Goal: Task Accomplishment & Management: Manage account settings

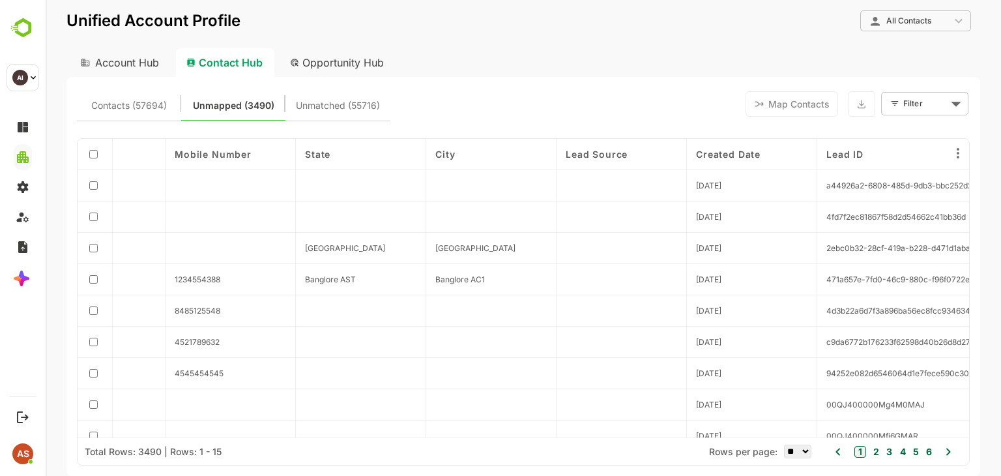
scroll to position [0, 513]
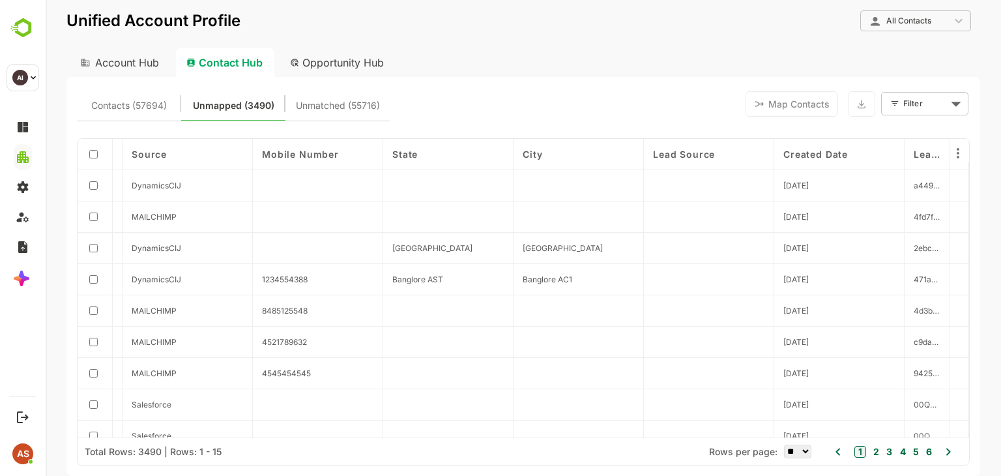
drag, startPoint x: 943, startPoint y: 160, endPoint x: 473, endPoint y: 361, distance: 511.6
click at [473, 361] on div "First Name Last Name Email Company Source Mobile Number State City Lead Source …" at bounding box center [523, 288] width 891 height 298
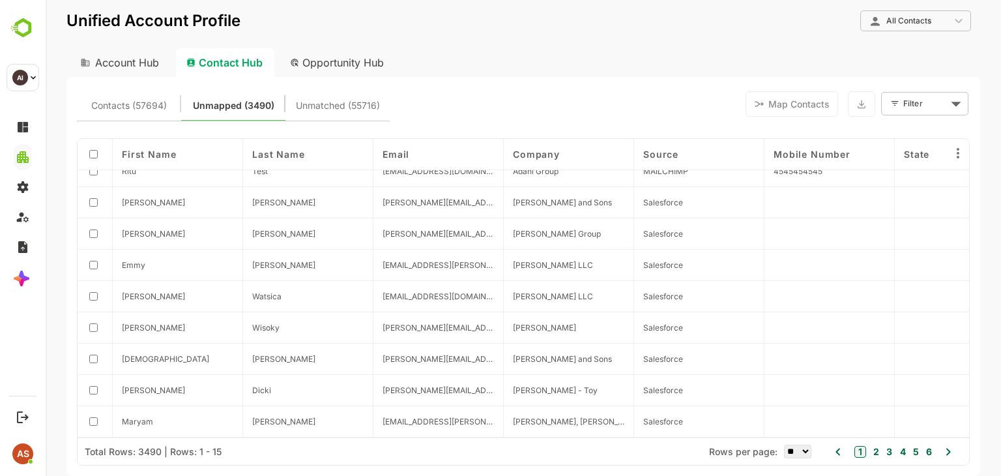
scroll to position [0, 0]
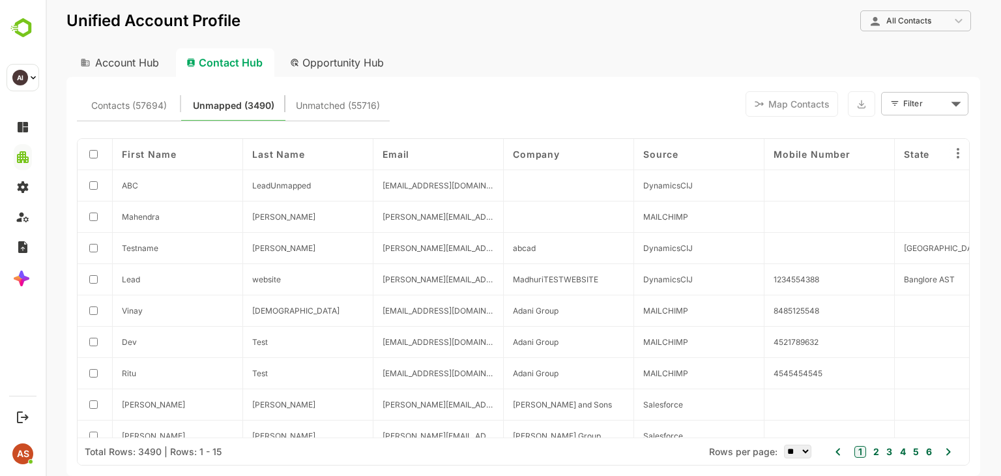
click at [347, 70] on div "Opportunity Hub" at bounding box center [337, 62] width 116 height 29
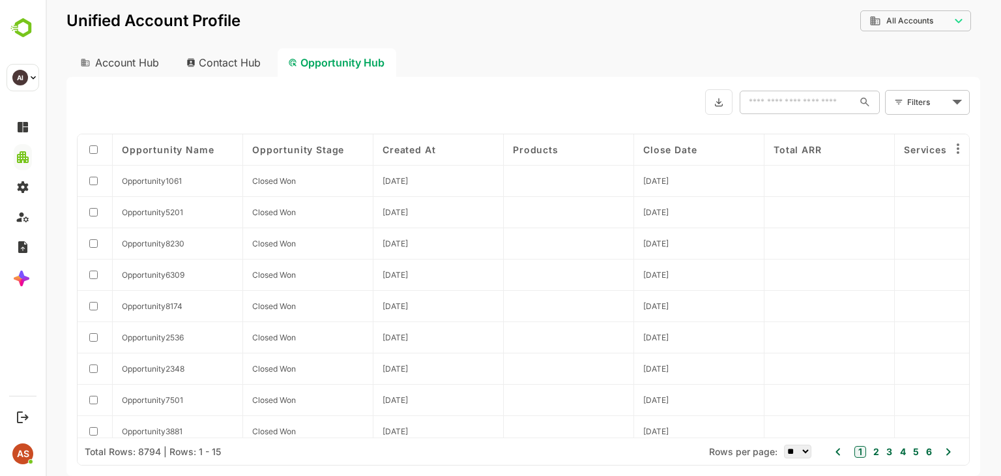
click at [236, 59] on div "Contact Hub" at bounding box center [224, 62] width 96 height 29
type input "**********"
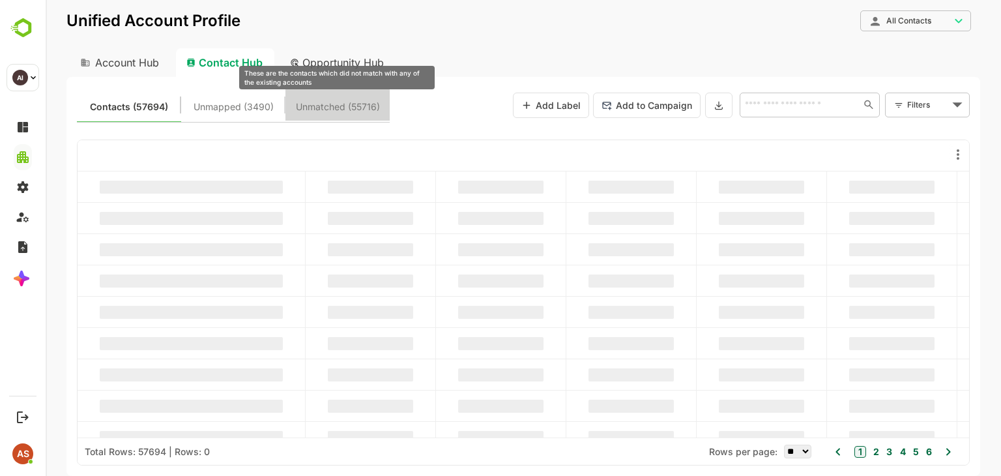
click at [324, 101] on span "Unmatched (55716)" at bounding box center [338, 106] width 84 height 17
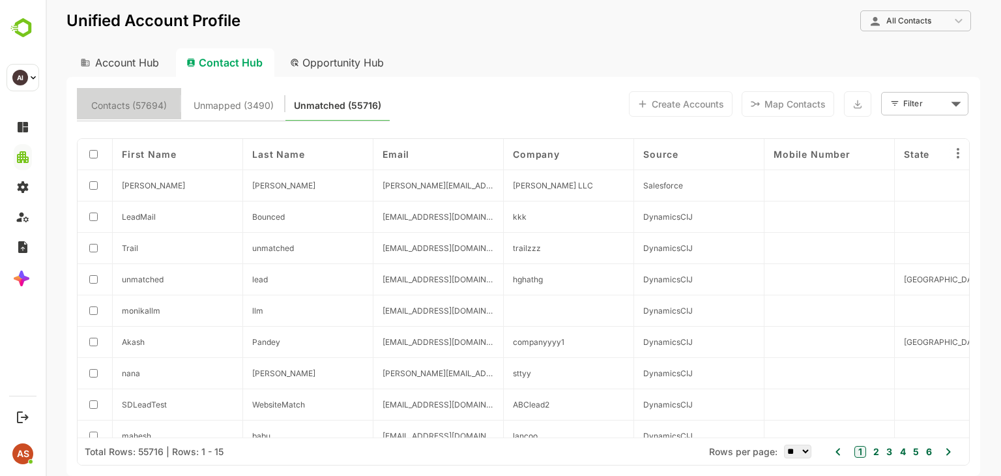
click at [156, 96] on button "Contacts (57694)" at bounding box center [129, 103] width 104 height 31
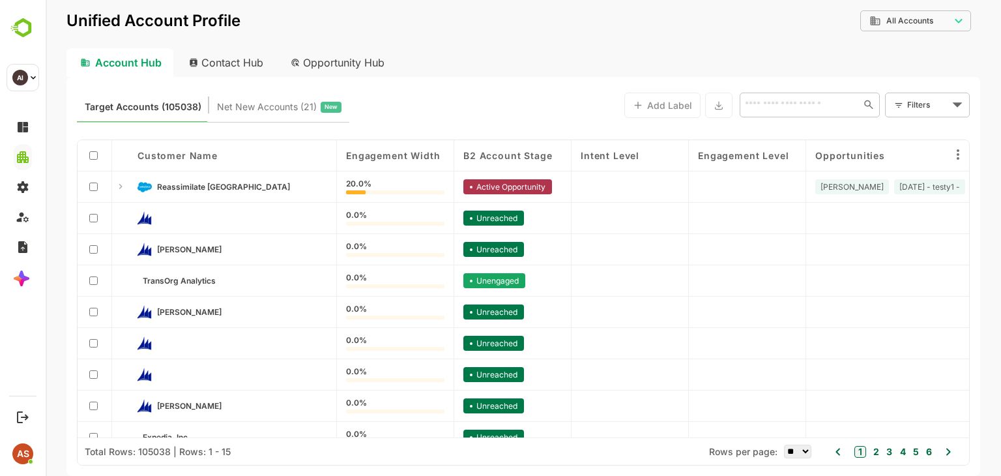
click at [222, 62] on div "Contact Hub" at bounding box center [227, 62] width 96 height 29
type input "**********"
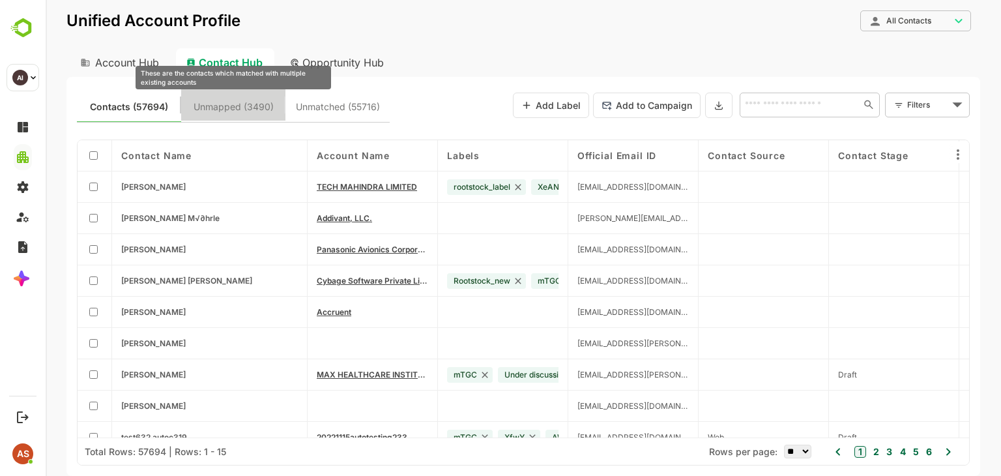
click at [211, 107] on span "Unmapped (3490)" at bounding box center [233, 106] width 80 height 17
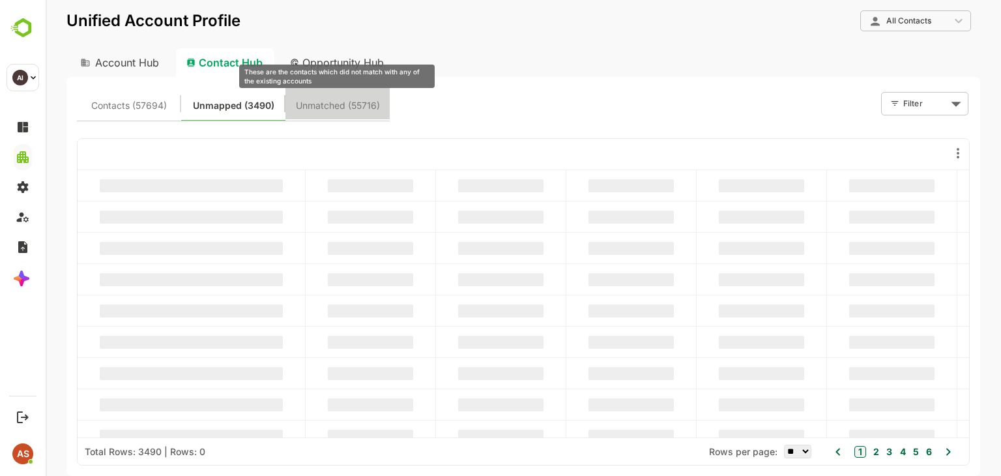
click at [339, 105] on span "Unmatched (55716)" at bounding box center [338, 105] width 84 height 17
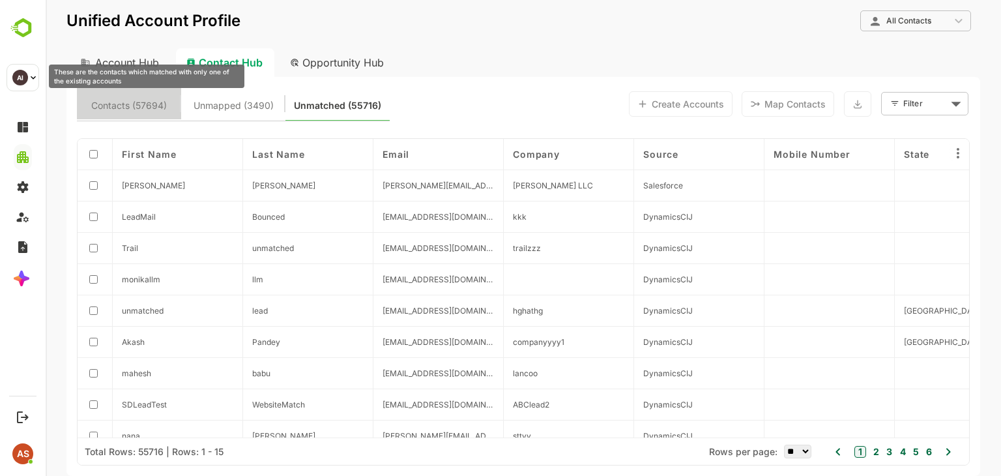
click at [154, 100] on span "Contacts (57694)" at bounding box center [129, 105] width 76 height 17
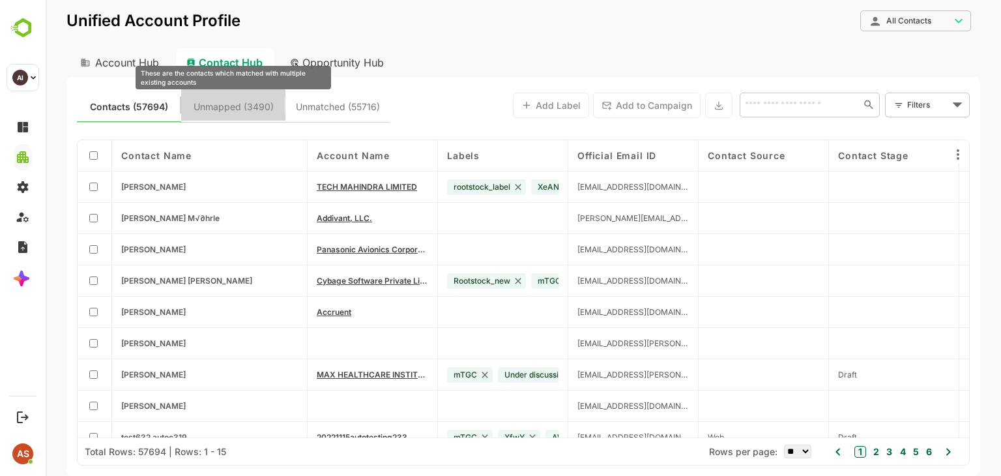
click at [240, 108] on span "Unmapped (3490)" at bounding box center [233, 106] width 80 height 17
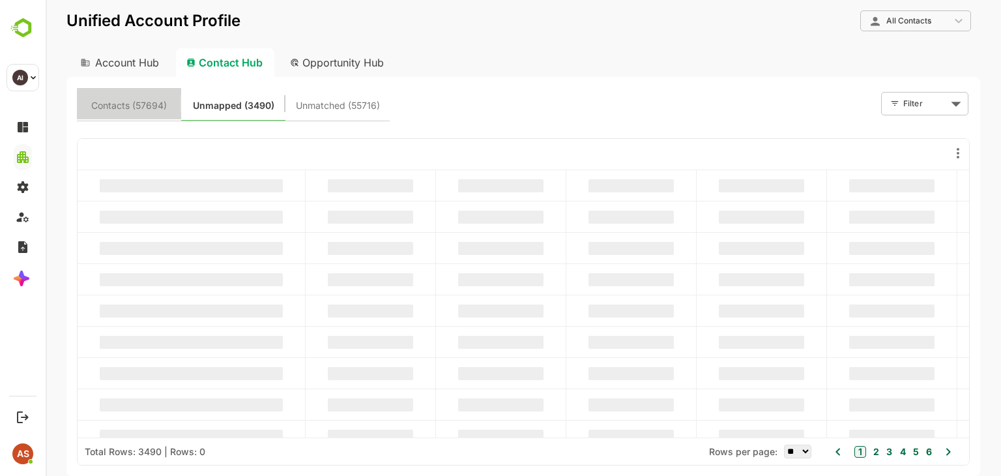
click at [167, 103] on span "Contacts (57694)" at bounding box center [129, 105] width 89 height 17
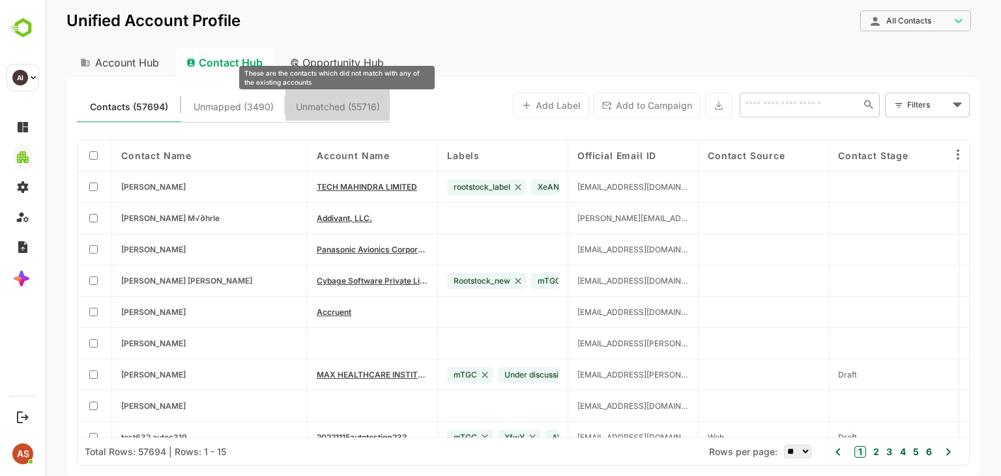
click at [343, 109] on span "Unmatched (55716)" at bounding box center [338, 106] width 84 height 17
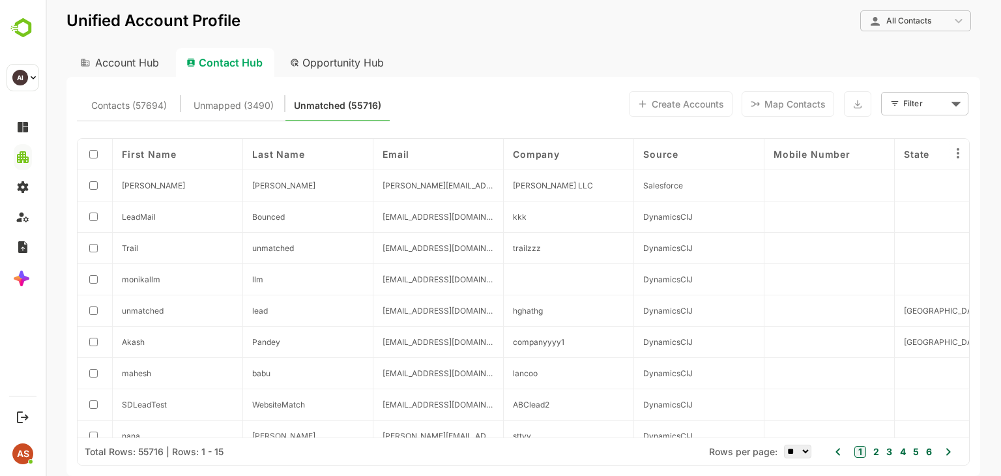
drag, startPoint x: 959, startPoint y: 165, endPoint x: 967, endPoint y: 147, distance: 19.2
click at [967, 147] on div "First Name Last Name Email Company Source Mobile Number State City Lead Source …" at bounding box center [523, 302] width 891 height 326
click at [967, 147] on div at bounding box center [958, 150] width 21 height 21
click at [962, 151] on icon at bounding box center [958, 153] width 16 height 16
click at [1000, 208] on div at bounding box center [523, 238] width 955 height 476
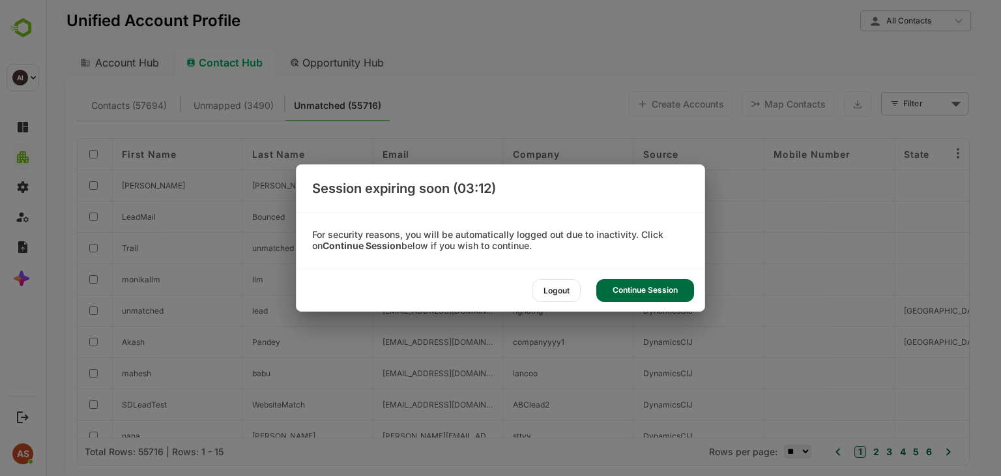
click at [644, 291] on div "Continue Session" at bounding box center [645, 290] width 98 height 23
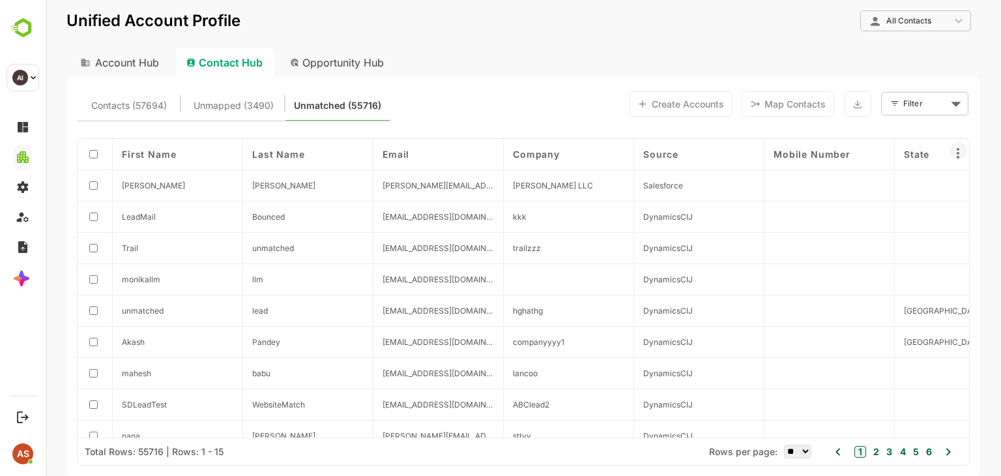
click at [955, 151] on icon at bounding box center [958, 153] width 16 height 16
click at [367, 63] on div at bounding box center [523, 238] width 955 height 476
click at [356, 55] on div "Opportunity Hub" at bounding box center [337, 62] width 116 height 29
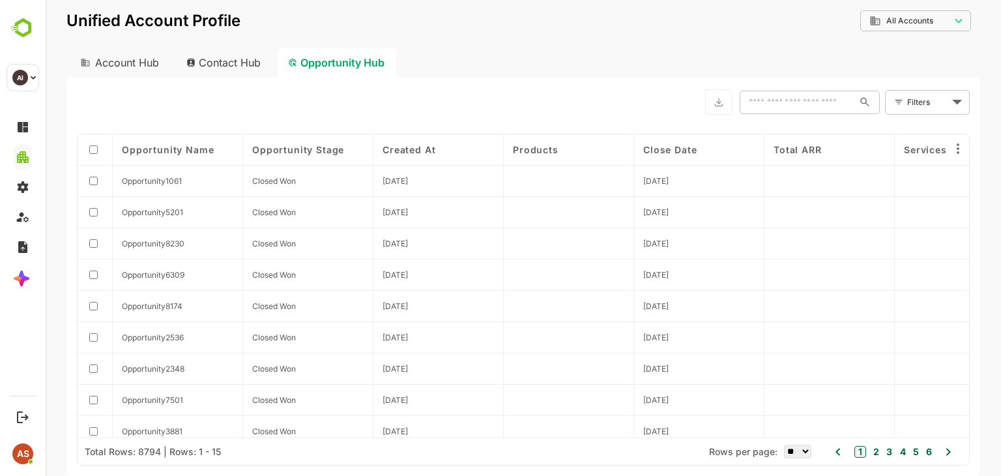
click at [231, 55] on div "Contact Hub" at bounding box center [224, 62] width 96 height 29
type input "**********"
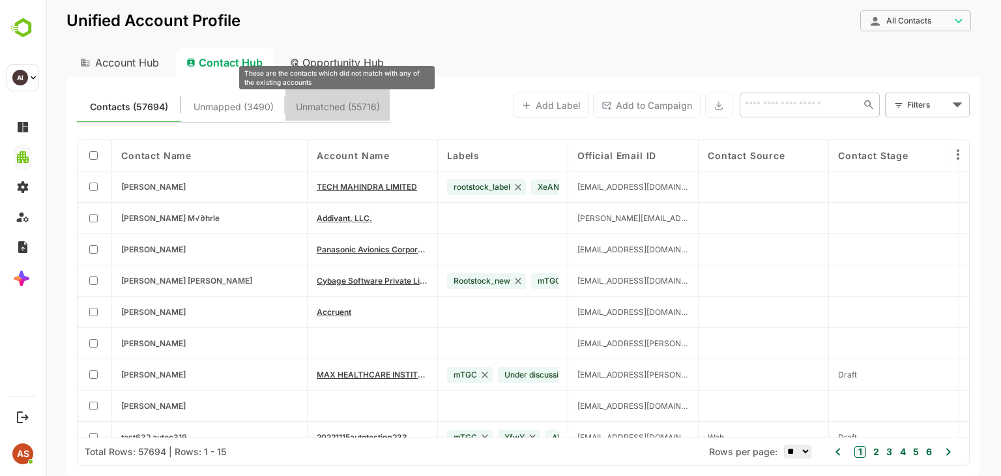
click at [307, 112] on span "Unmatched (55716)" at bounding box center [338, 106] width 84 height 17
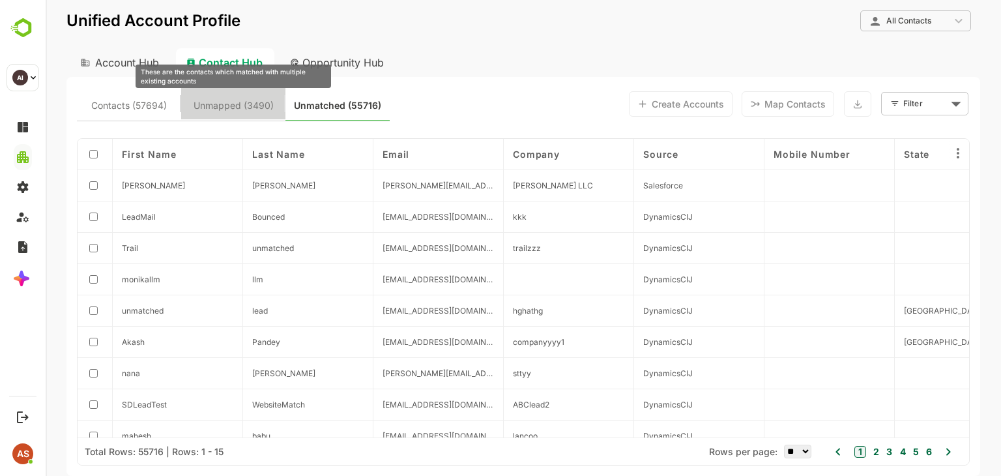
click at [253, 109] on span "Unmapped (3490)" at bounding box center [233, 105] width 80 height 17
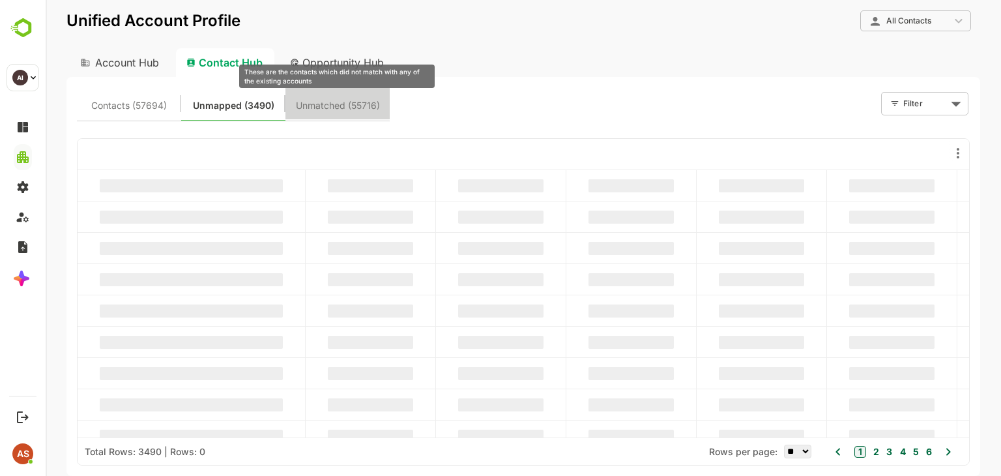
click at [310, 110] on span "Unmatched (55716)" at bounding box center [338, 105] width 84 height 17
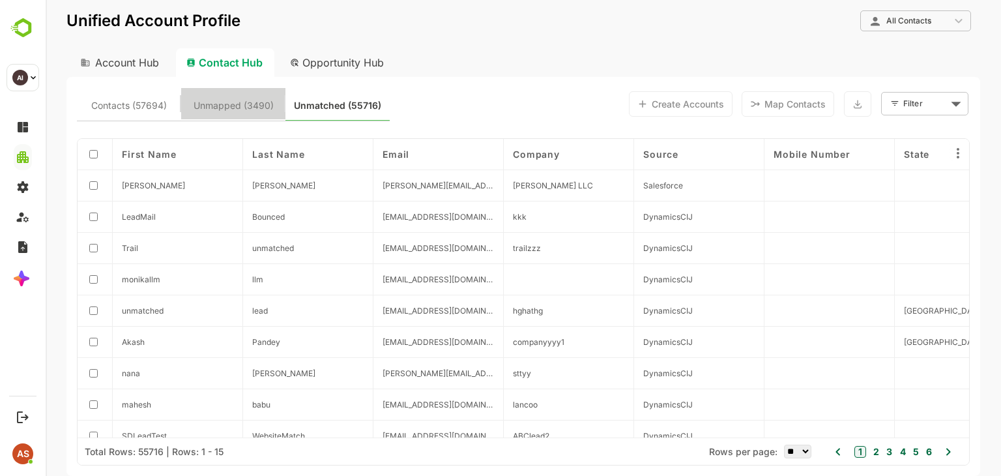
click at [242, 115] on button "Unmapped (3490)" at bounding box center [233, 103] width 104 height 31
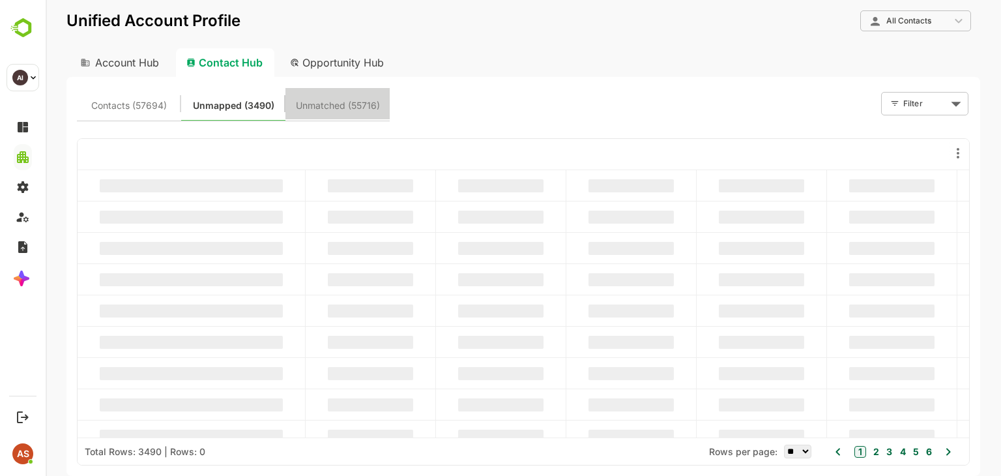
click at [287, 108] on button "Unmatched (55716)" at bounding box center [337, 103] width 104 height 31
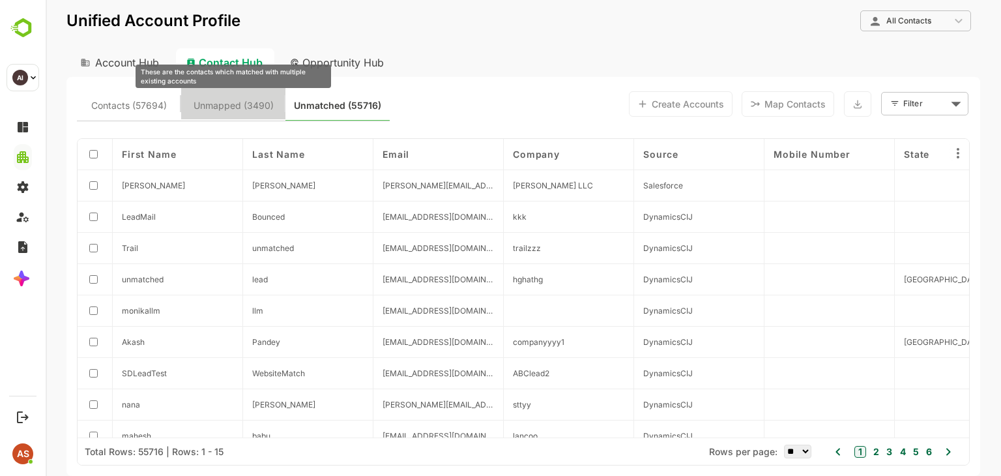
click at [258, 113] on span "Unmapped (3490)" at bounding box center [233, 105] width 80 height 17
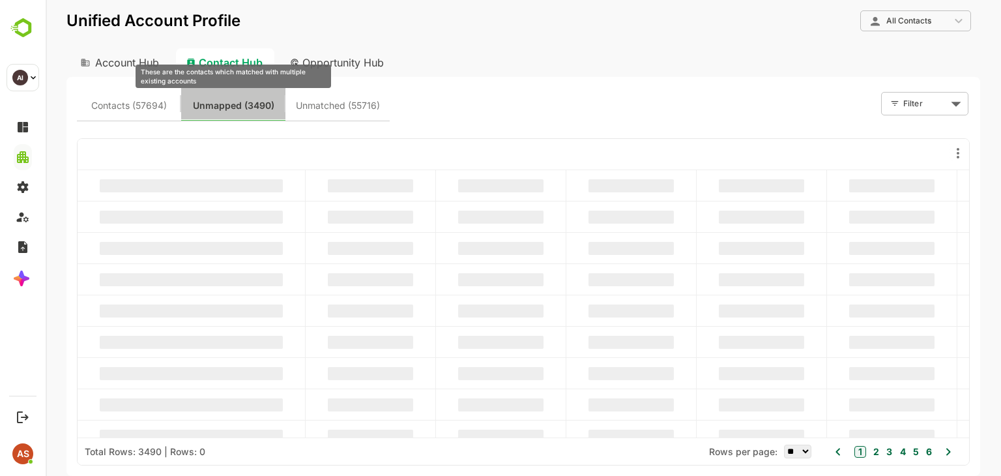
click at [258, 113] on span "Unmapped (3490)" at bounding box center [233, 105] width 81 height 17
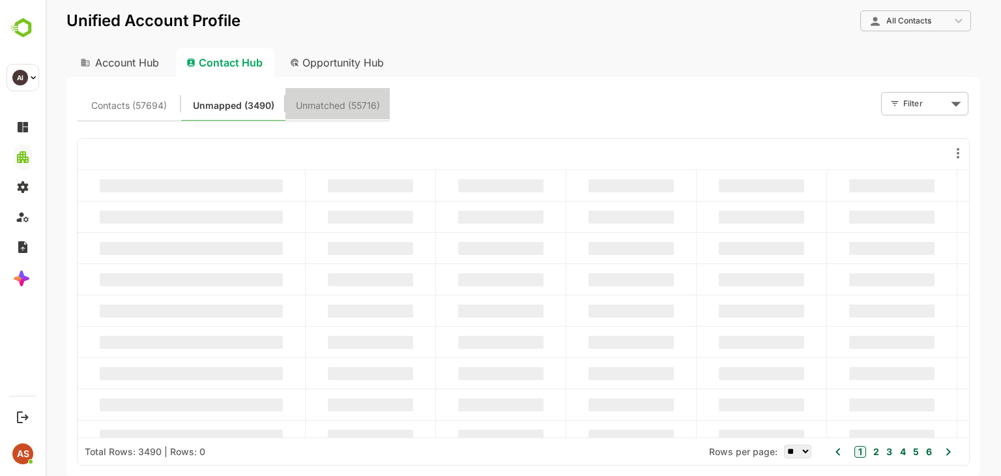
click at [384, 96] on button "Unmatched (55716)" at bounding box center [337, 103] width 104 height 31
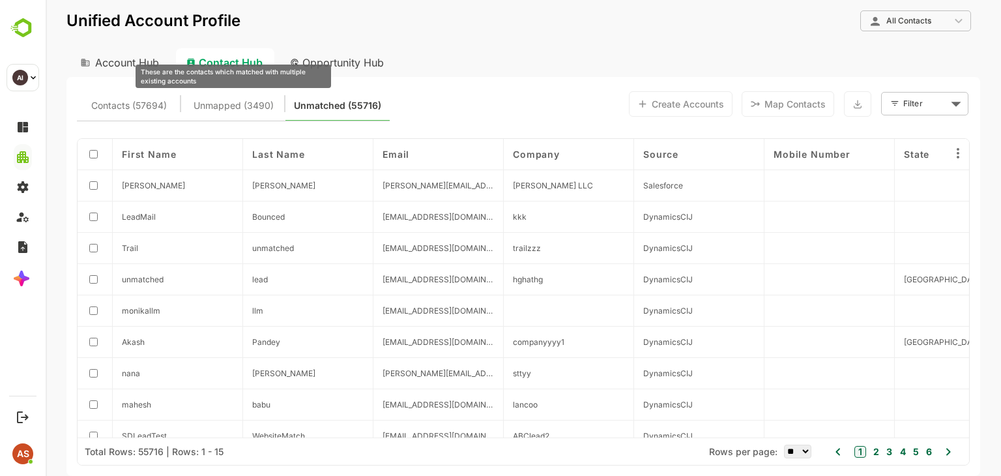
click at [263, 100] on span "Unmapped (3490)" at bounding box center [233, 105] width 80 height 17
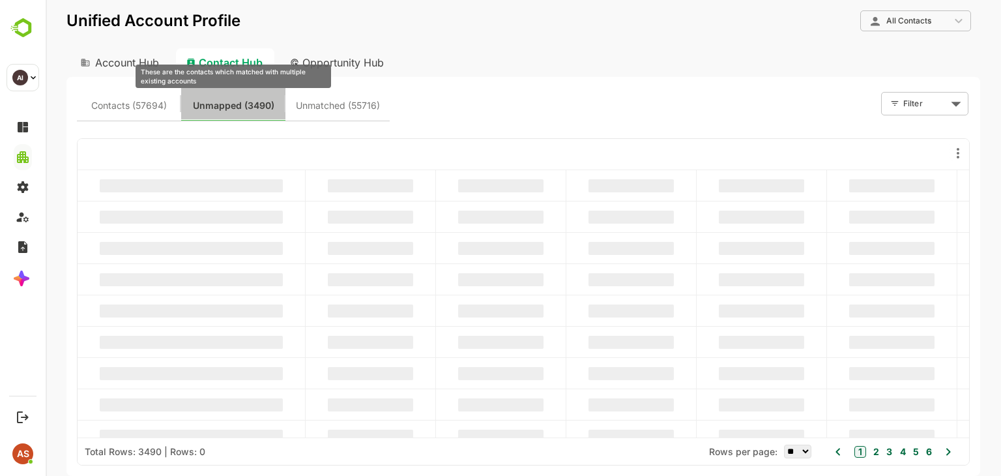
click at [241, 98] on span "Unmapped (3490)" at bounding box center [233, 105] width 81 height 17
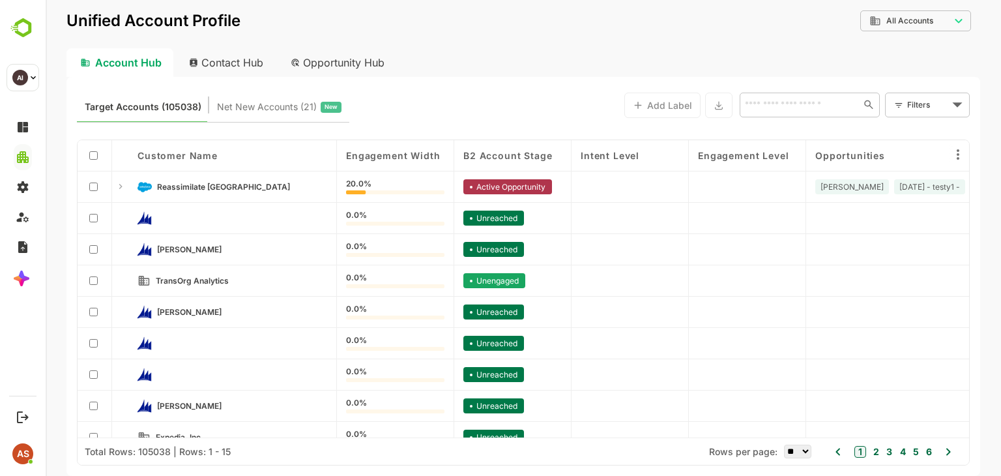
click at [235, 70] on div "Contact Hub" at bounding box center [227, 62] width 96 height 29
type input "**********"
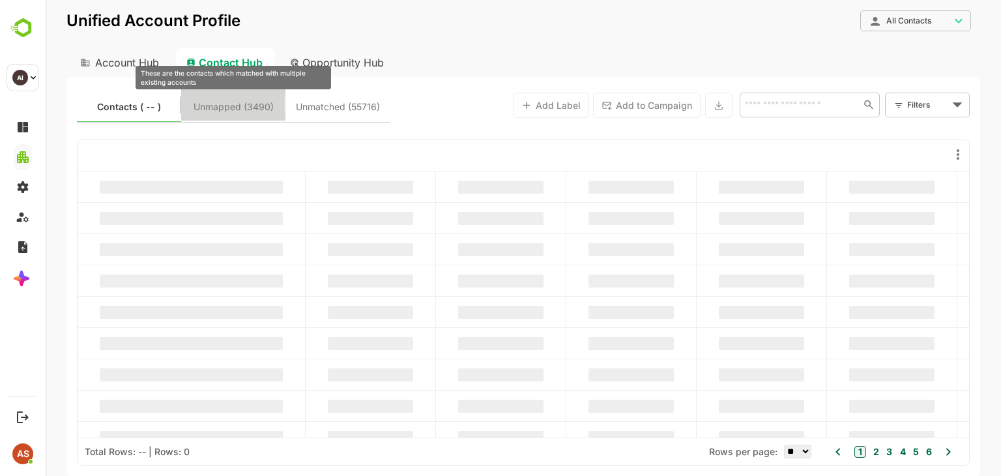
click at [240, 109] on span "Unmapped (3490)" at bounding box center [233, 106] width 80 height 17
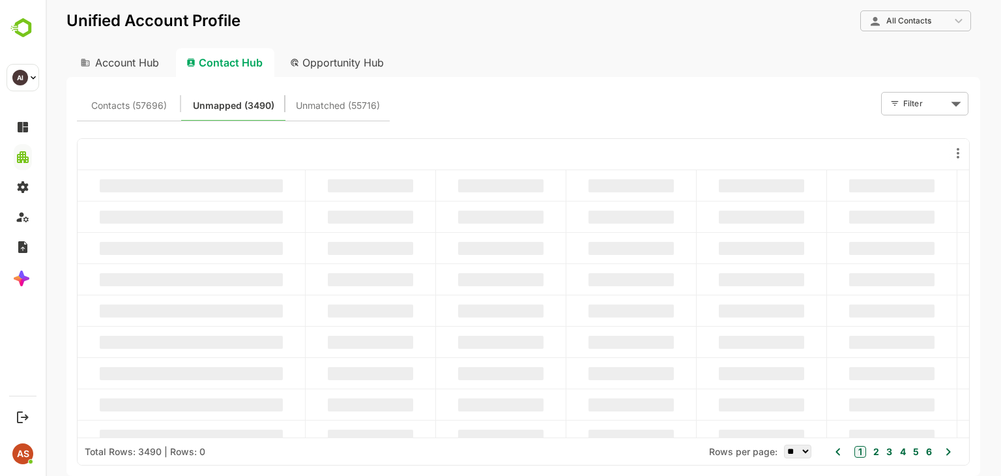
click at [238, 70] on div "Contact Hub" at bounding box center [225, 62] width 98 height 29
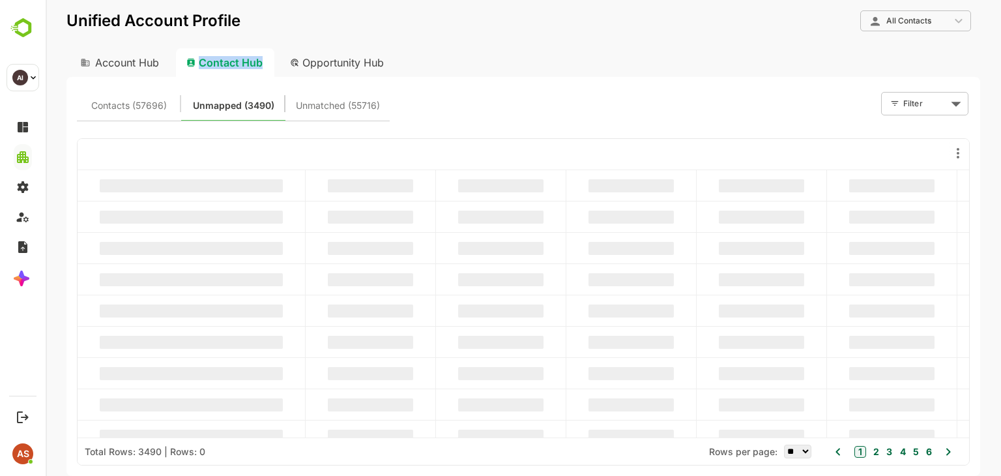
click at [238, 70] on div "Contact Hub" at bounding box center [225, 62] width 98 height 29
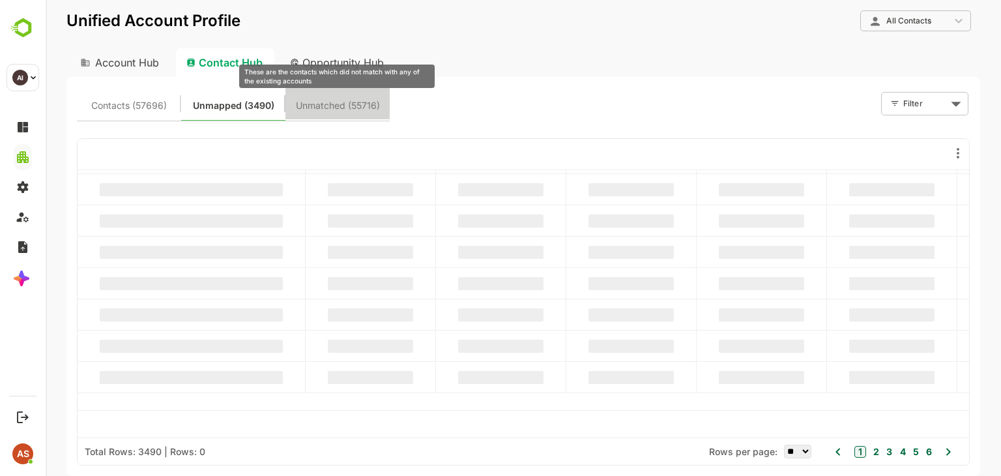
click at [354, 101] on span "Unmatched (55716)" at bounding box center [338, 105] width 84 height 17
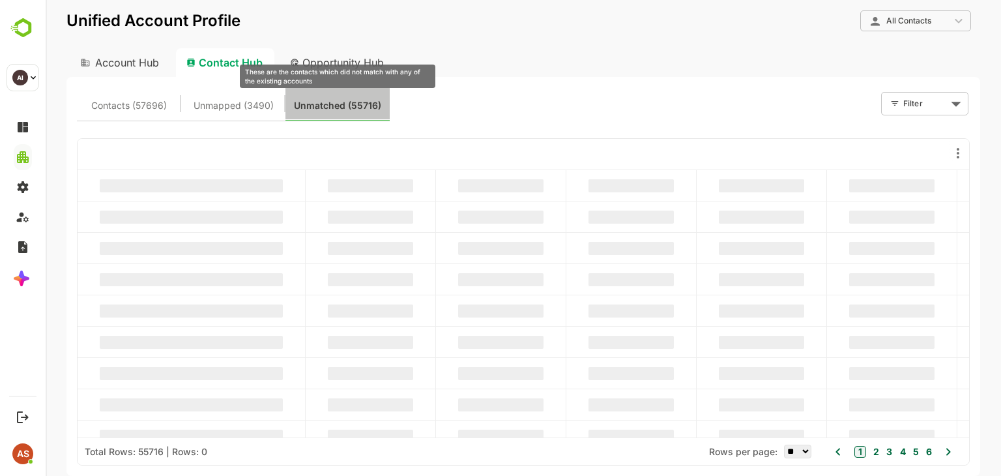
click at [354, 101] on span "Unmatched (55716)" at bounding box center [337, 105] width 87 height 17
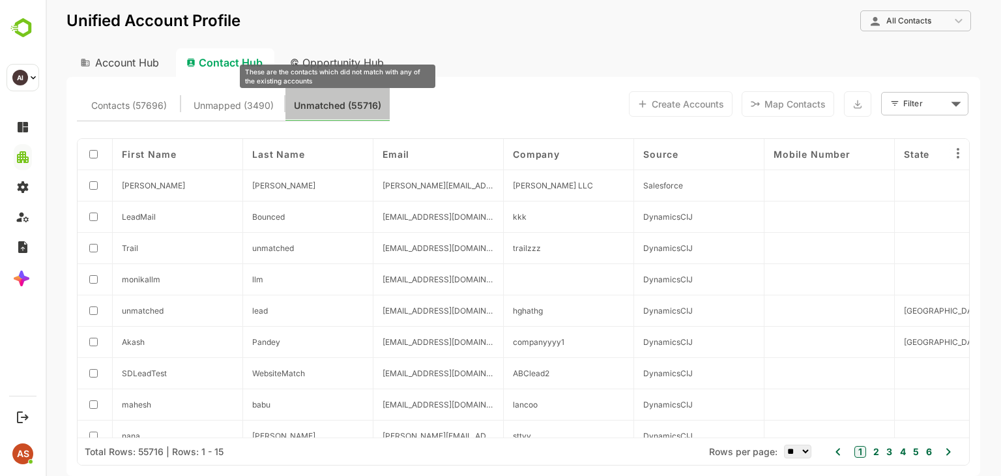
click at [354, 101] on span "Unmatched (55716)" at bounding box center [337, 105] width 87 height 17
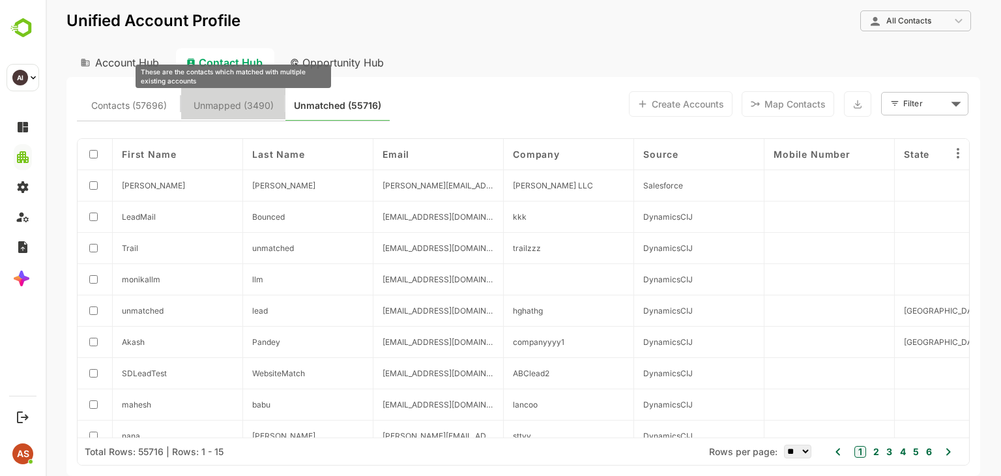
click at [259, 104] on span "Unmapped (3490)" at bounding box center [233, 105] width 80 height 17
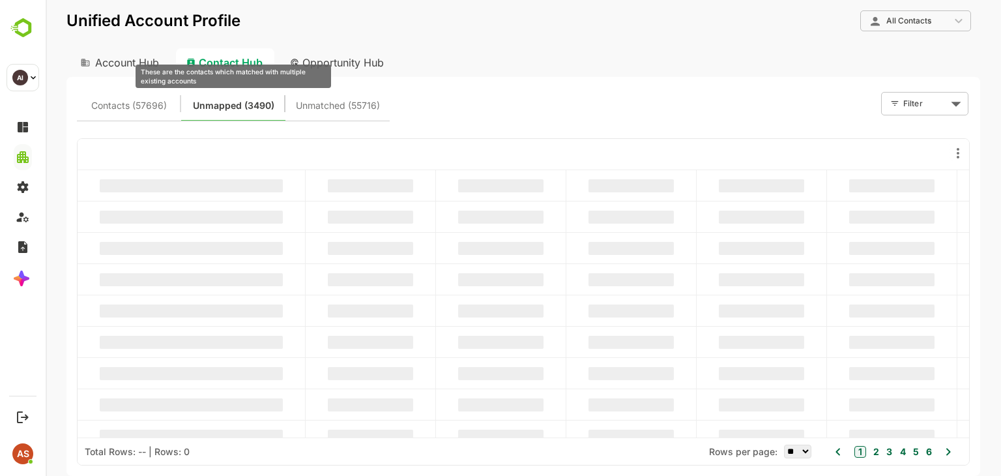
click at [259, 104] on span "Unmapped (3490)" at bounding box center [233, 105] width 81 height 17
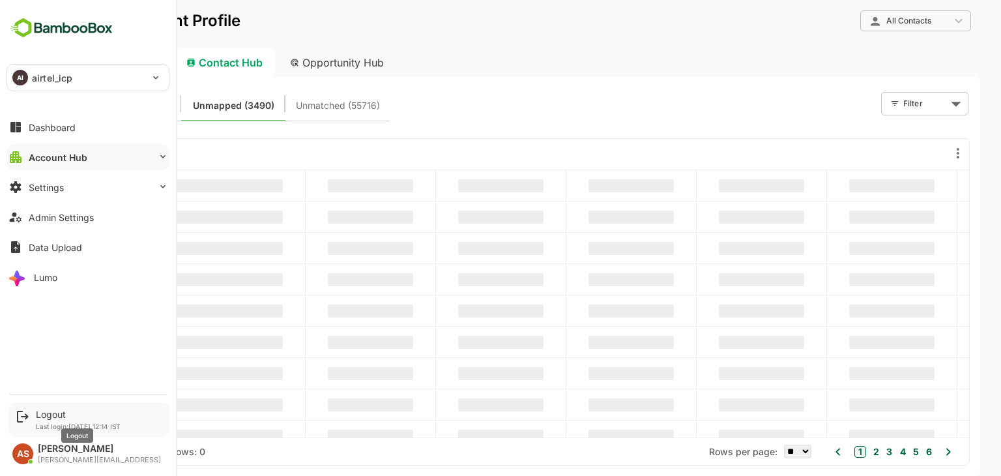
click at [48, 412] on div "Logout" at bounding box center [78, 413] width 85 height 11
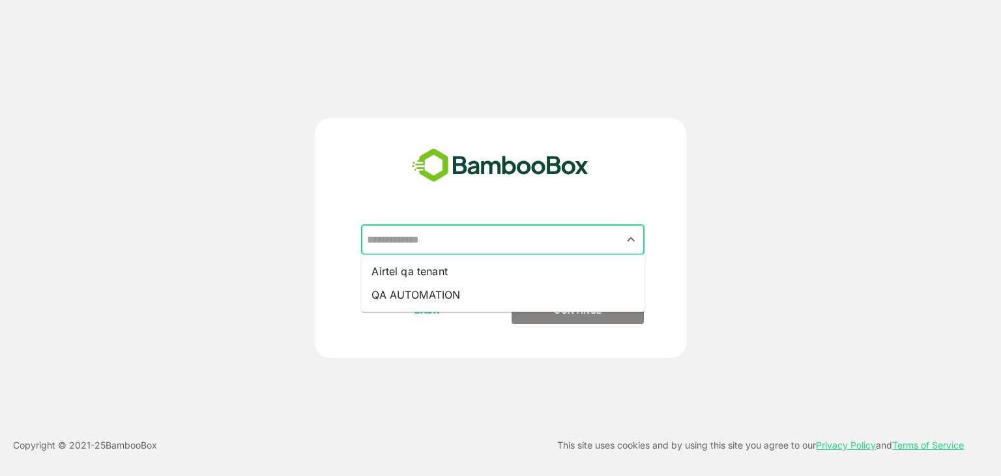
click at [489, 240] on input "text" at bounding box center [503, 239] width 278 height 25
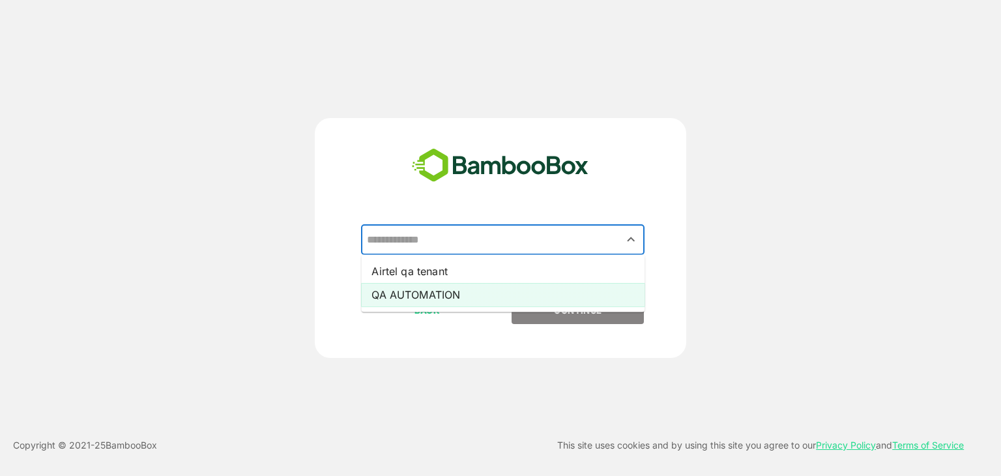
click at [463, 300] on li "QA AUTOMATION" at bounding box center [502, 294] width 283 height 23
type input "**********"
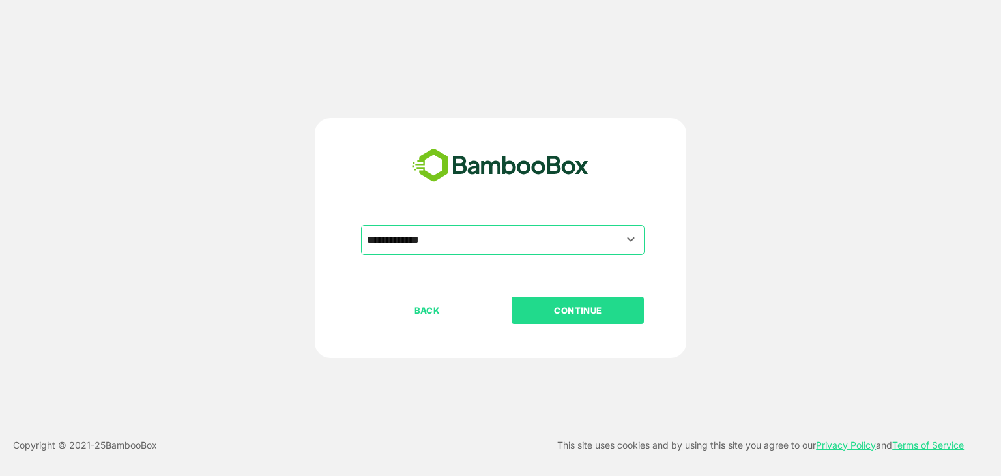
click at [575, 303] on p "CONTINUE" at bounding box center [578, 310] width 130 height 14
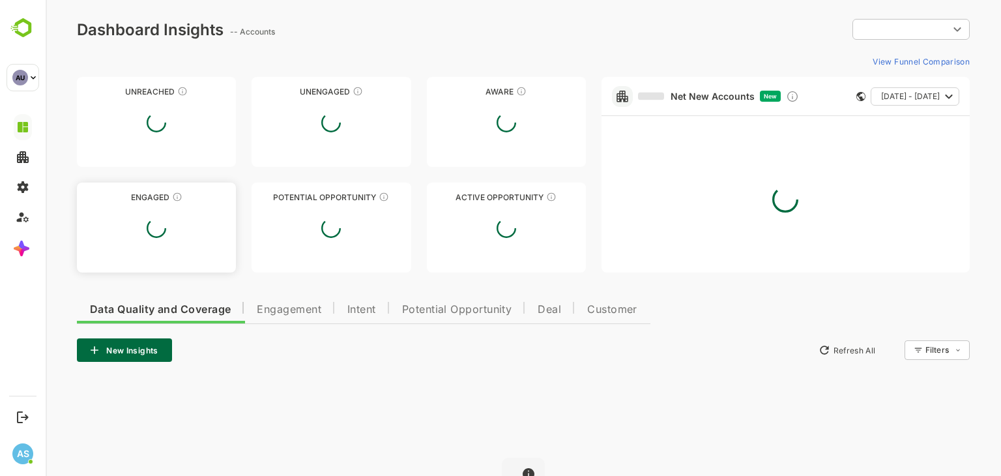
type input "**********"
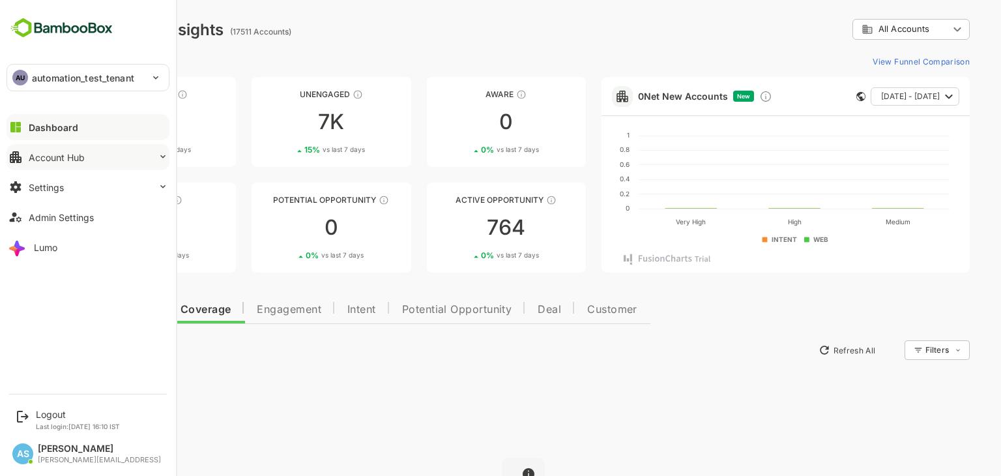
click at [88, 152] on button "Account Hub" at bounding box center [88, 157] width 163 height 26
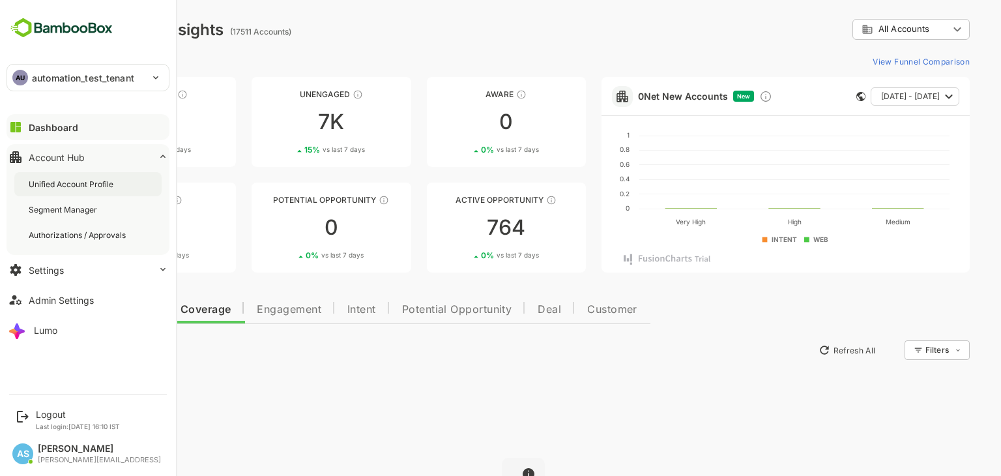
click at [91, 183] on div "Unified Account Profile" at bounding box center [72, 184] width 87 height 11
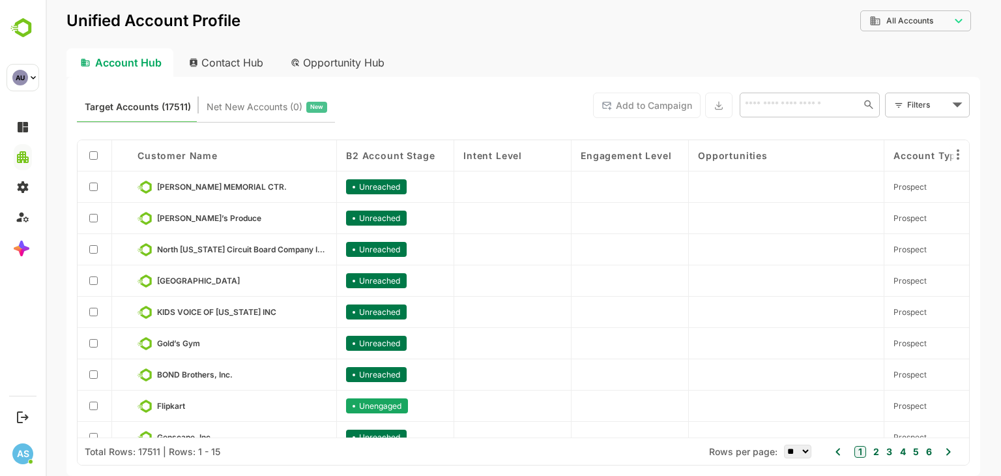
click at [224, 71] on div "Contact Hub" at bounding box center [227, 62] width 96 height 29
type input "**********"
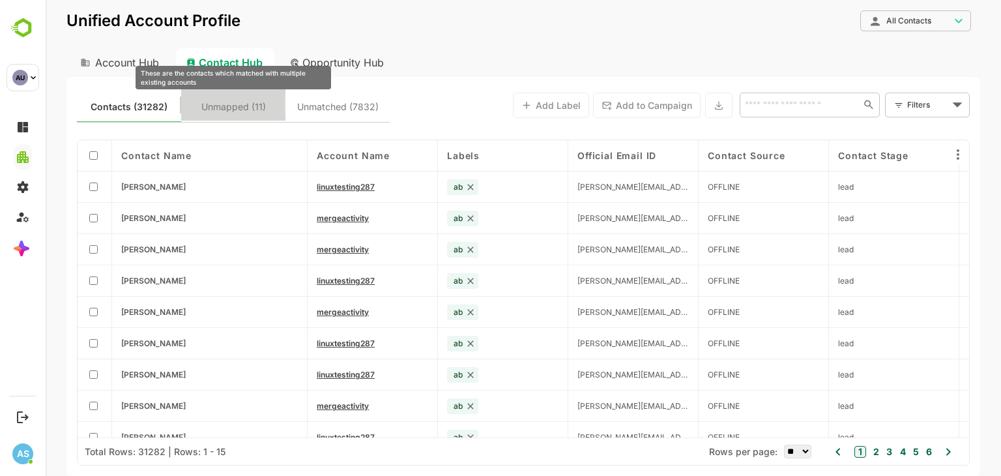
click at [257, 107] on span "Unmapped (11)" at bounding box center [233, 106] width 64 height 17
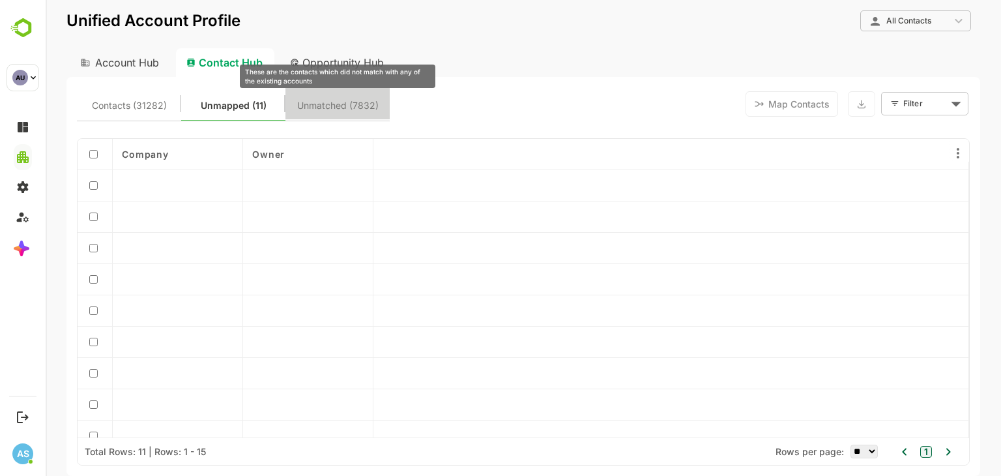
click at [354, 107] on span "Unmatched (7832)" at bounding box center [337, 105] width 81 height 17
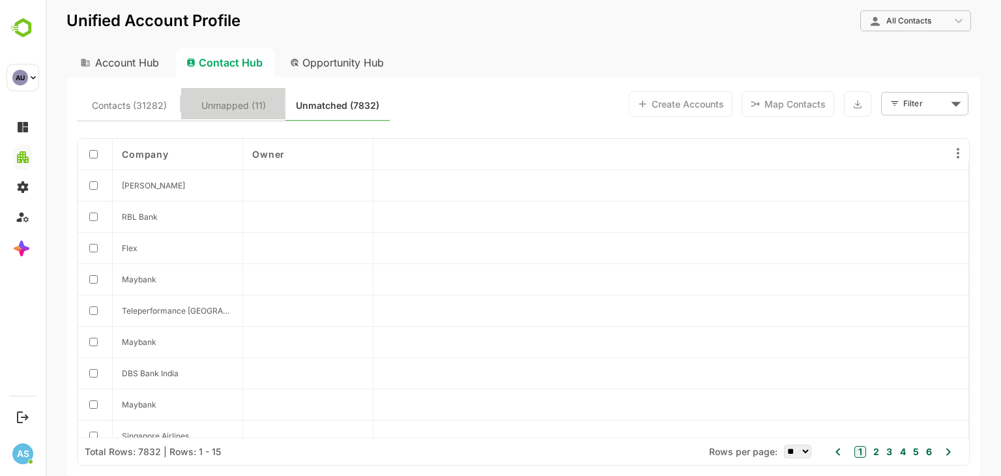
click at [268, 107] on span "Unmapped (11)" at bounding box center [233, 105] width 89 height 17
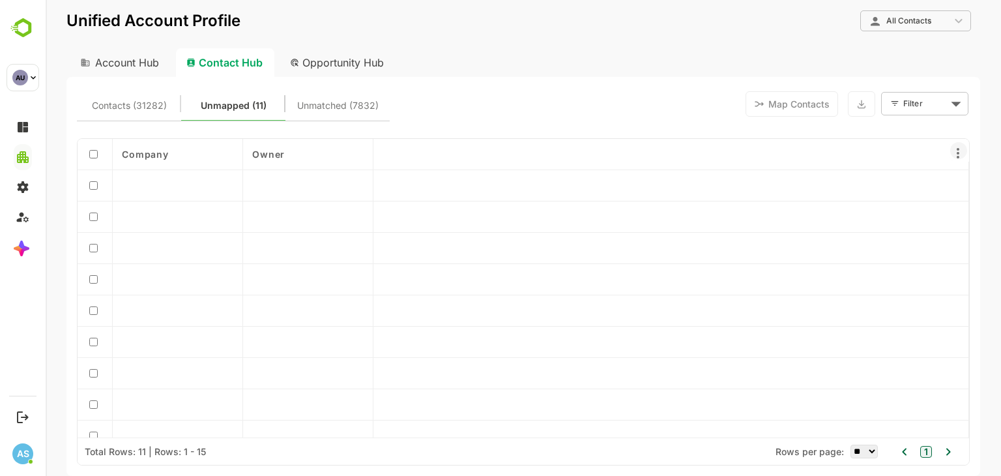
click at [958, 152] on icon at bounding box center [957, 153] width 3 height 10
click at [319, 115] on div at bounding box center [523, 238] width 955 height 476
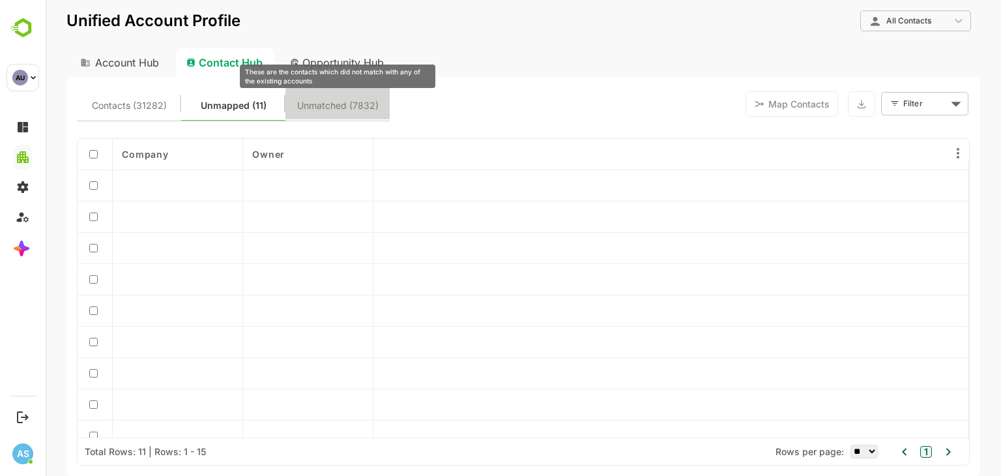
click at [327, 109] on span "Unmatched (7832)" at bounding box center [337, 105] width 81 height 17
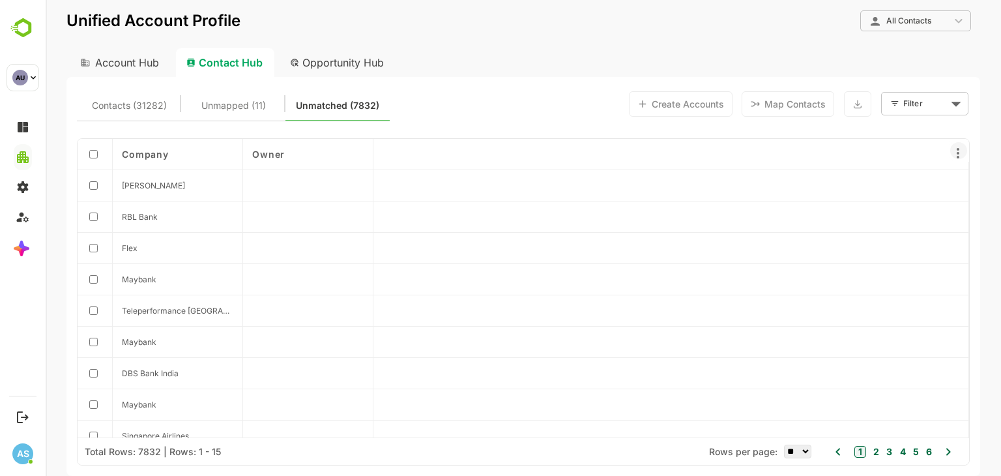
click at [957, 153] on icon at bounding box center [957, 153] width 3 height 10
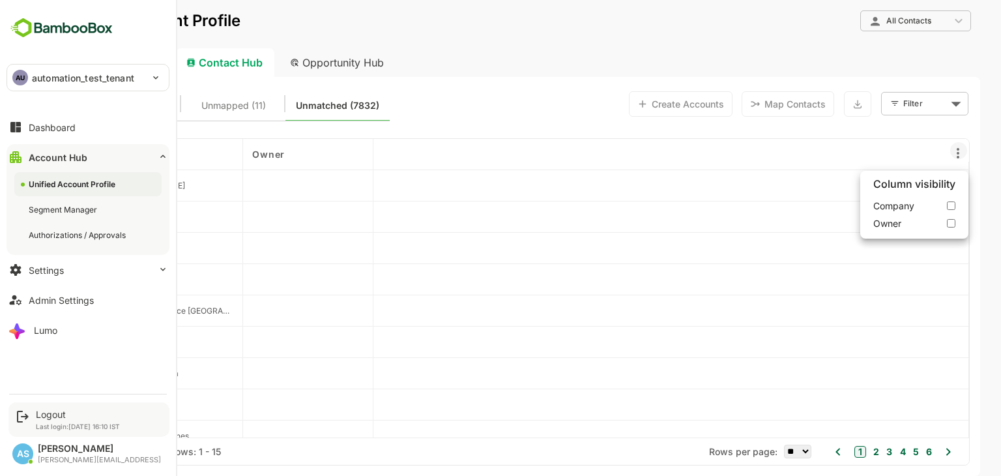
click at [55, 423] on p "Last login: [DATE] 16:10 IST" at bounding box center [78, 426] width 84 height 8
click at [50, 412] on div "Logout" at bounding box center [78, 413] width 84 height 11
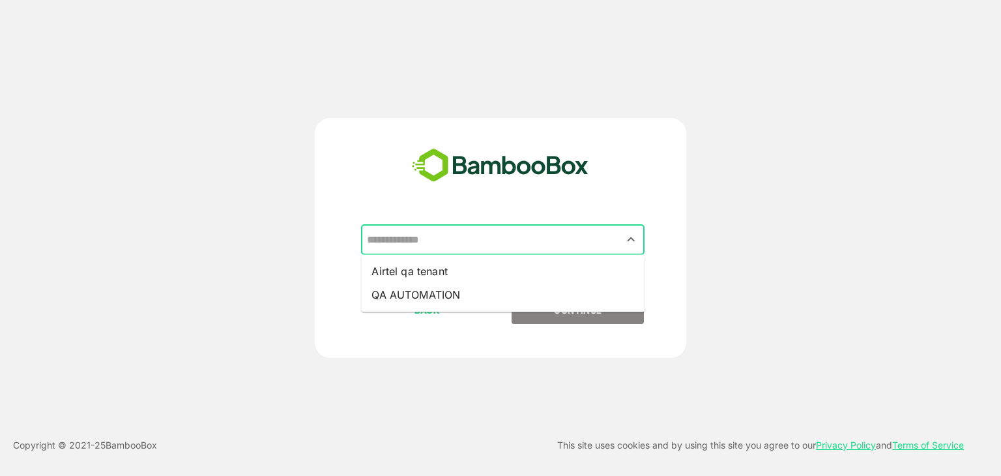
click at [443, 238] on input "text" at bounding box center [503, 239] width 278 height 25
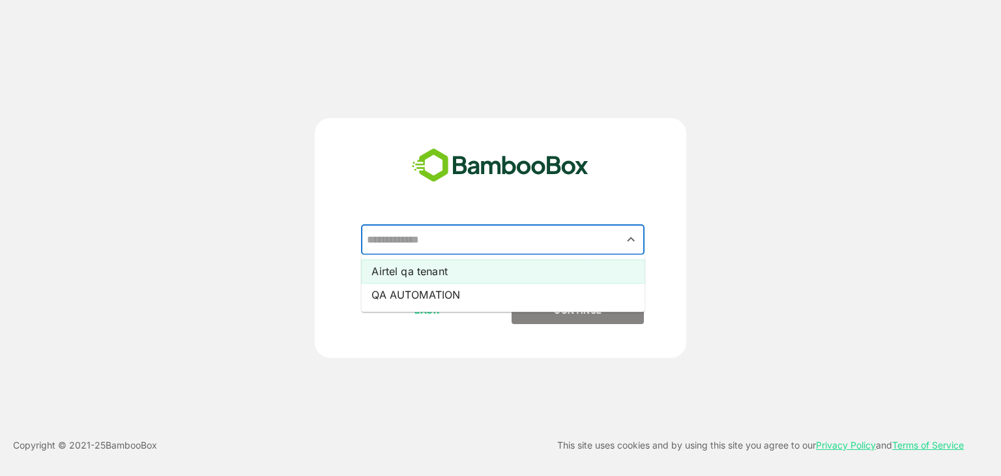
click at [429, 266] on li "Airtel qa tenant" at bounding box center [502, 270] width 283 height 23
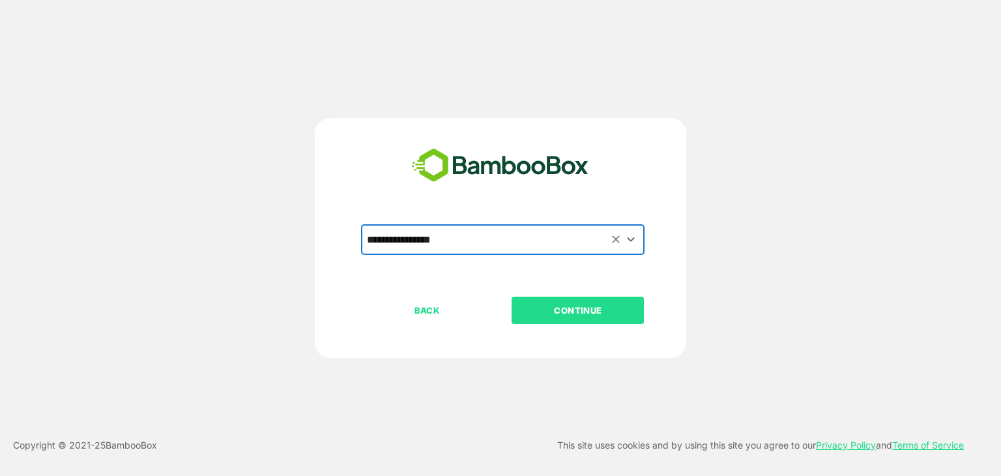
type input "**********"
click at [543, 315] on p "CONTINUE" at bounding box center [578, 310] width 130 height 14
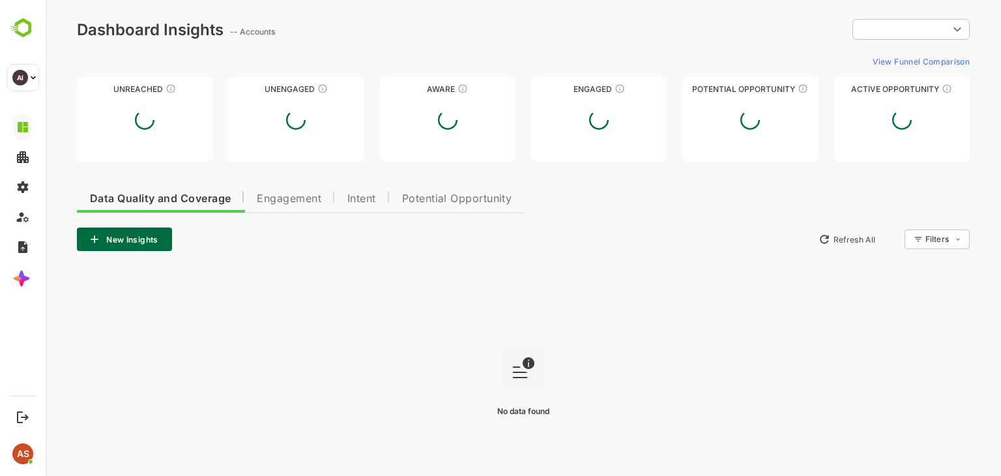
type input "**********"
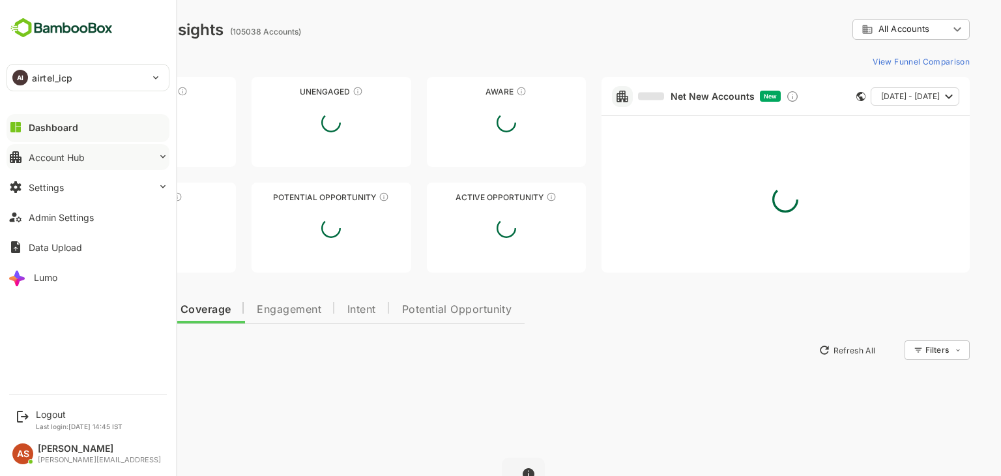
click at [34, 165] on button "Account Hub" at bounding box center [88, 157] width 163 height 26
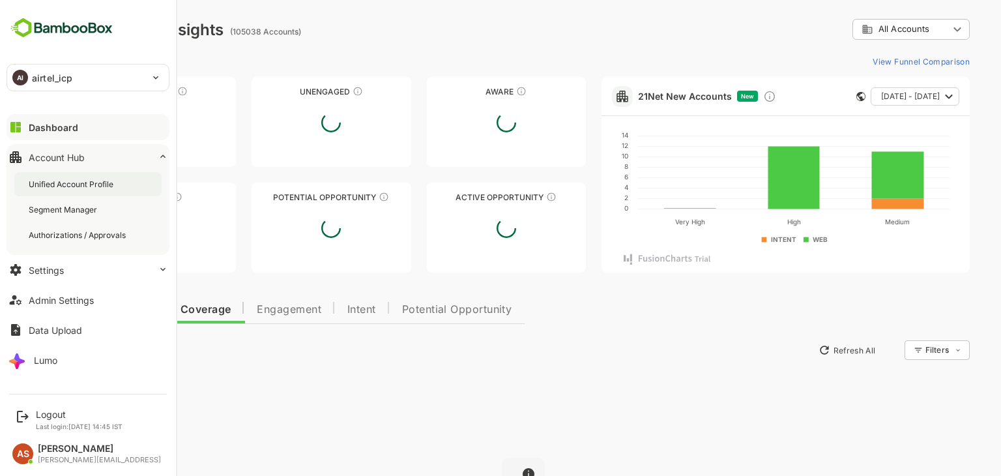
click at [78, 189] on div "Unified Account Profile" at bounding box center [87, 184] width 147 height 24
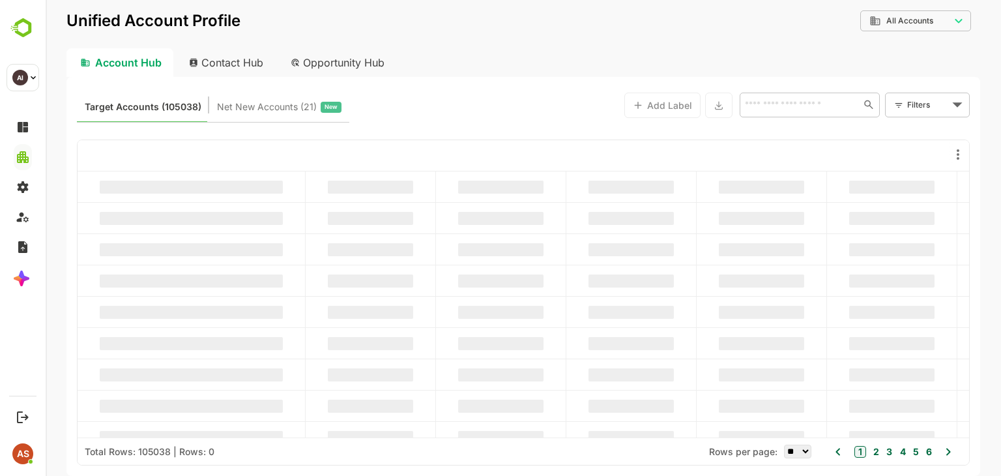
click at [240, 74] on div "Contact Hub" at bounding box center [227, 62] width 96 height 29
type input "**********"
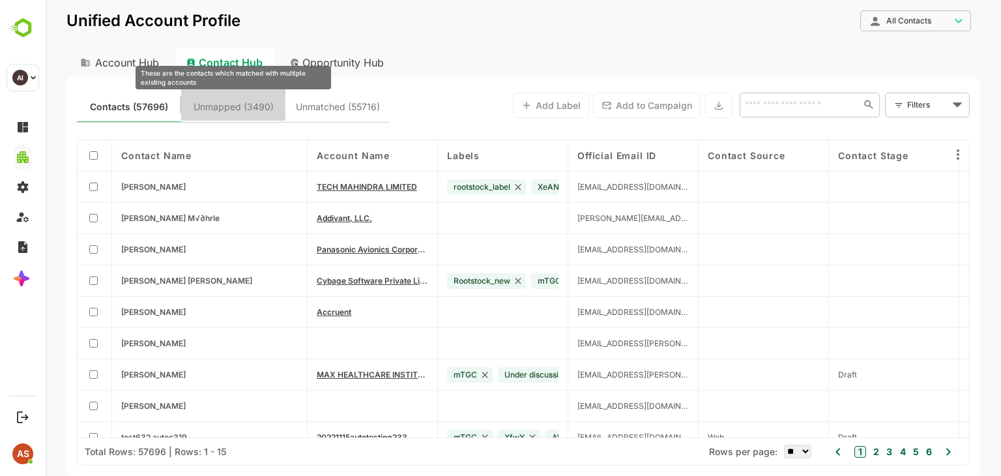
click at [261, 105] on span "Unmapped (3490)" at bounding box center [233, 106] width 80 height 17
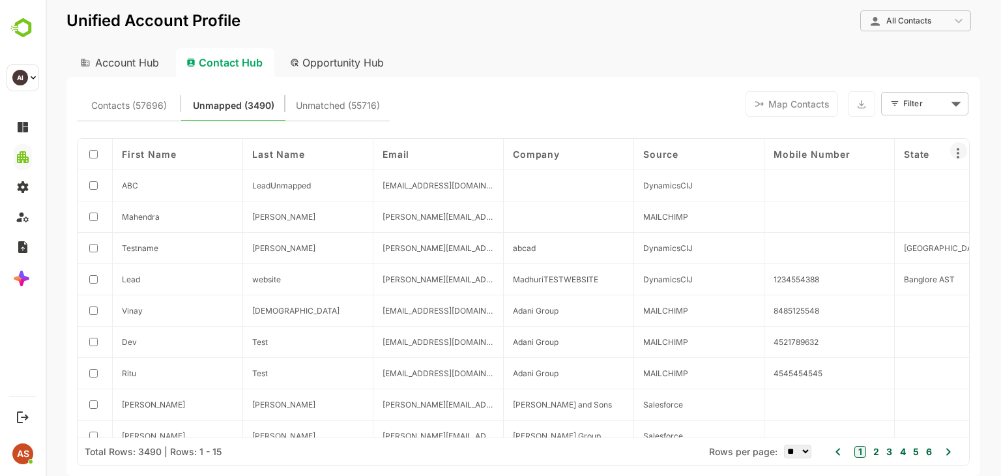
click at [960, 152] on icon at bounding box center [958, 153] width 16 height 16
click at [960, 152] on div at bounding box center [523, 238] width 955 height 476
click at [960, 152] on icon at bounding box center [958, 153] width 16 height 16
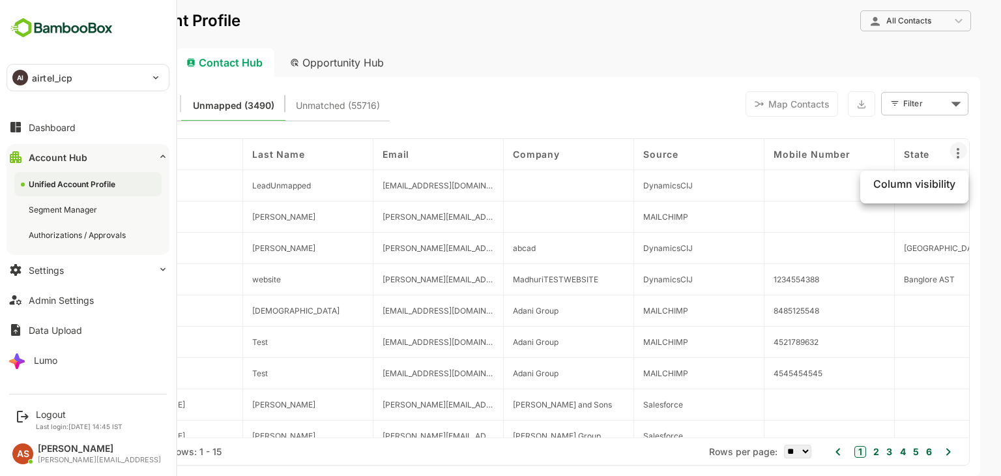
click at [73, 79] on div "AI airtel_icp" at bounding box center [80, 77] width 146 height 26
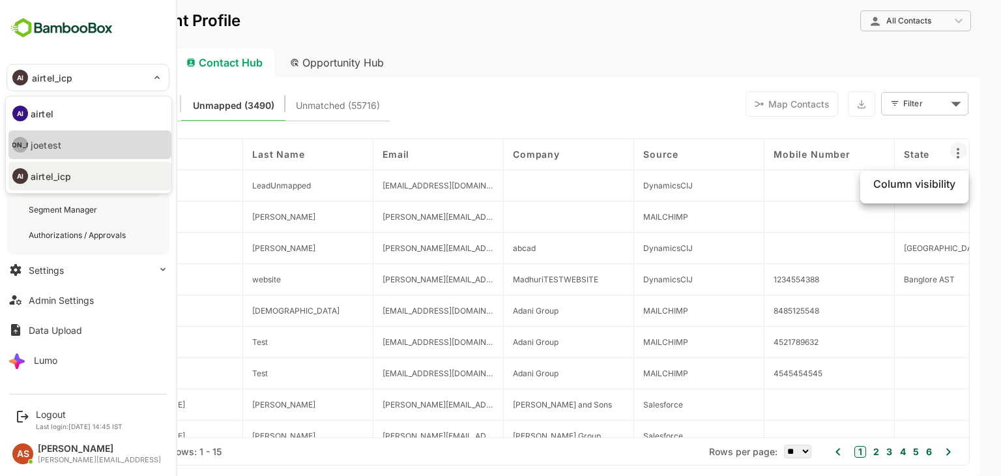
click at [53, 143] on p "joetest" at bounding box center [46, 145] width 31 height 14
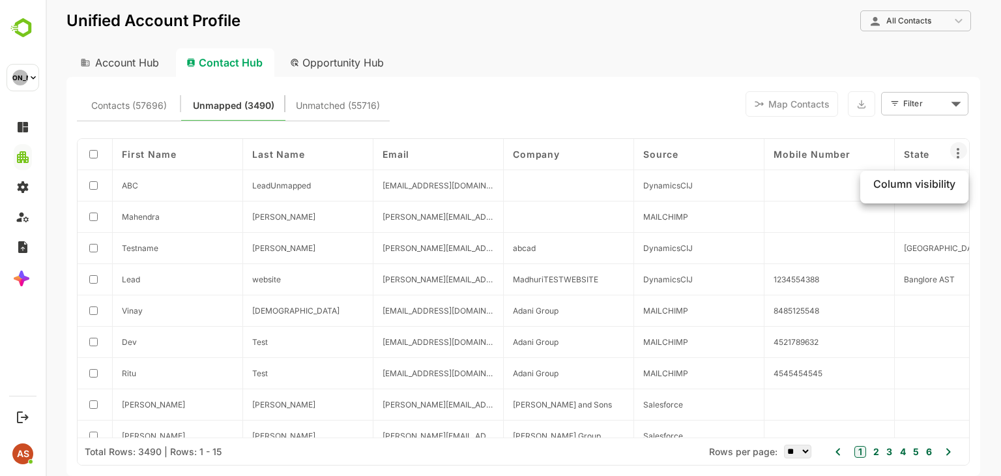
click at [958, 152] on div at bounding box center [523, 238] width 955 height 476
click at [958, 152] on icon at bounding box center [957, 153] width 3 height 10
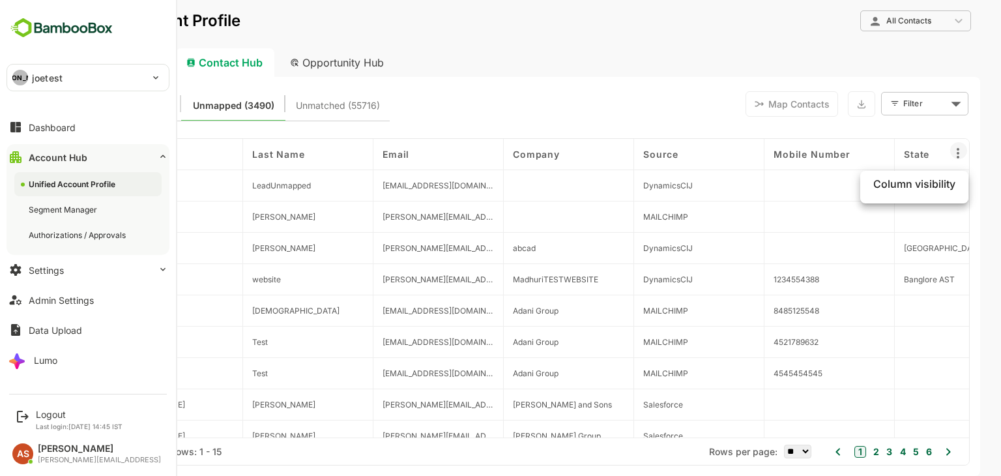
click at [33, 77] on p "joetest" at bounding box center [47, 78] width 31 height 14
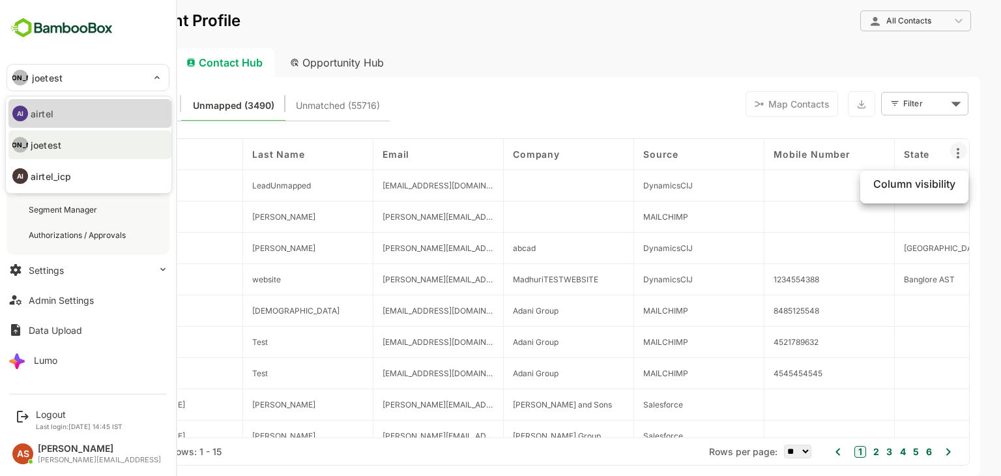
click at [53, 115] on li "AI airtel" at bounding box center [89, 113] width 163 height 29
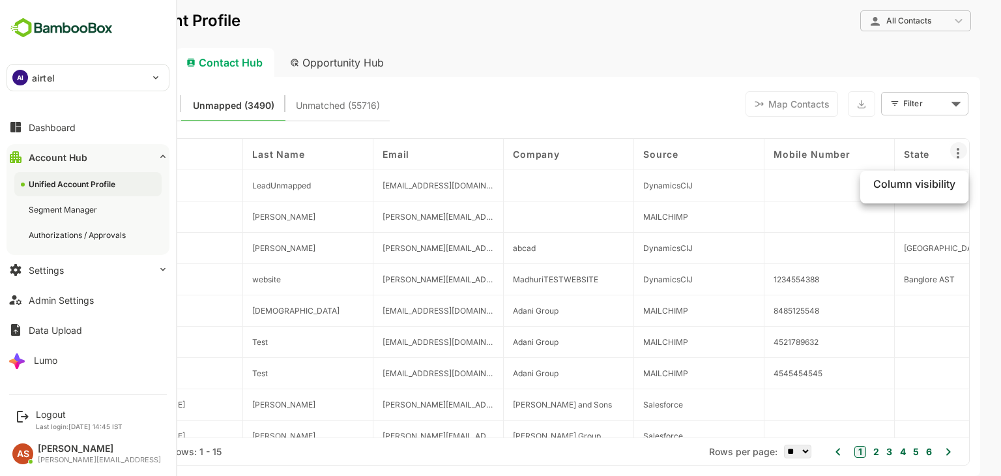
click at [156, 78] on div "AI airtel" at bounding box center [88, 77] width 162 height 26
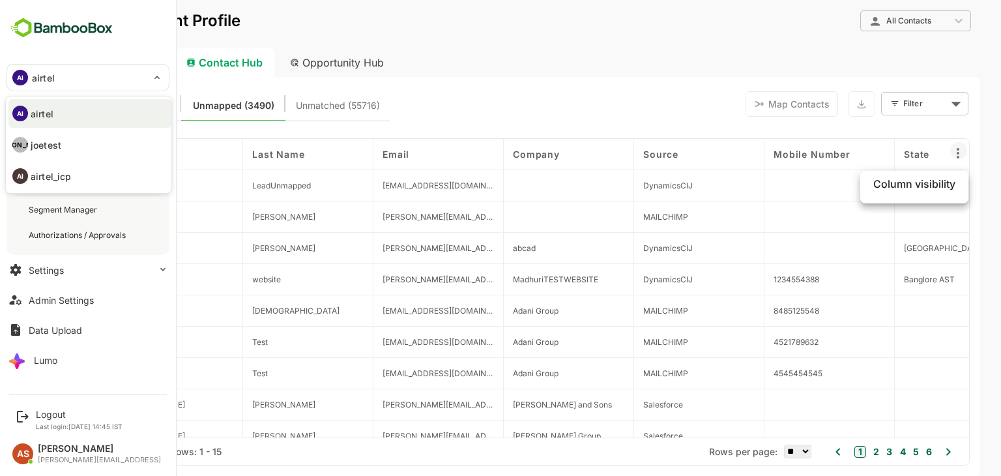
click at [97, 174] on li "AI airtel_icp" at bounding box center [89, 176] width 163 height 29
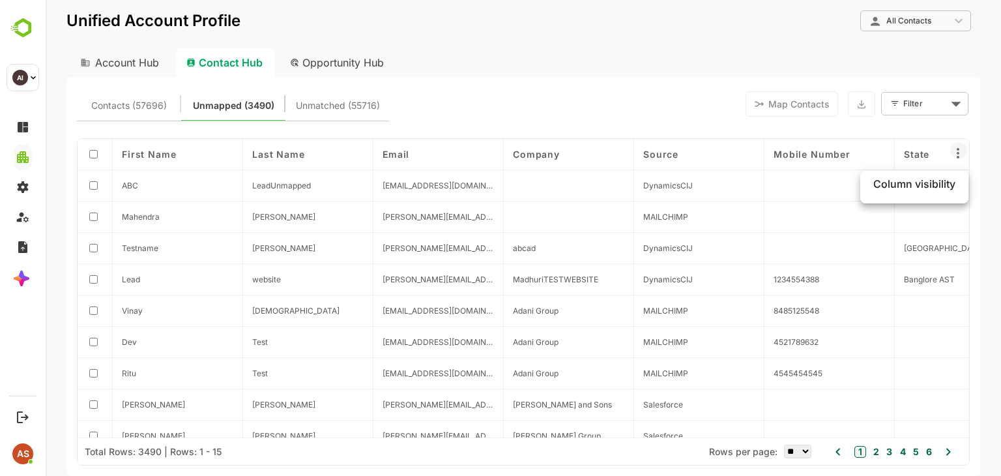
click at [960, 154] on div at bounding box center [523, 238] width 955 height 476
click at [960, 154] on icon at bounding box center [958, 153] width 16 height 16
click at [960, 154] on div at bounding box center [523, 238] width 955 height 476
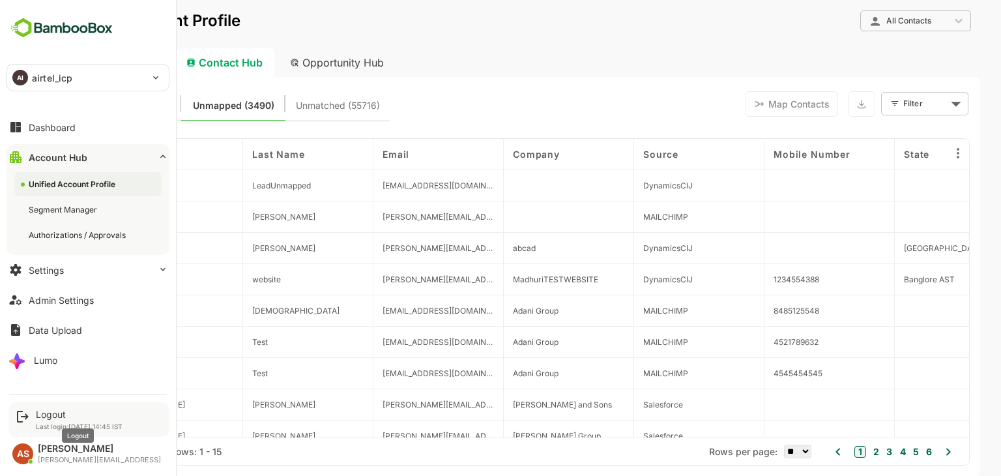
click at [38, 416] on div "Logout" at bounding box center [79, 413] width 87 height 11
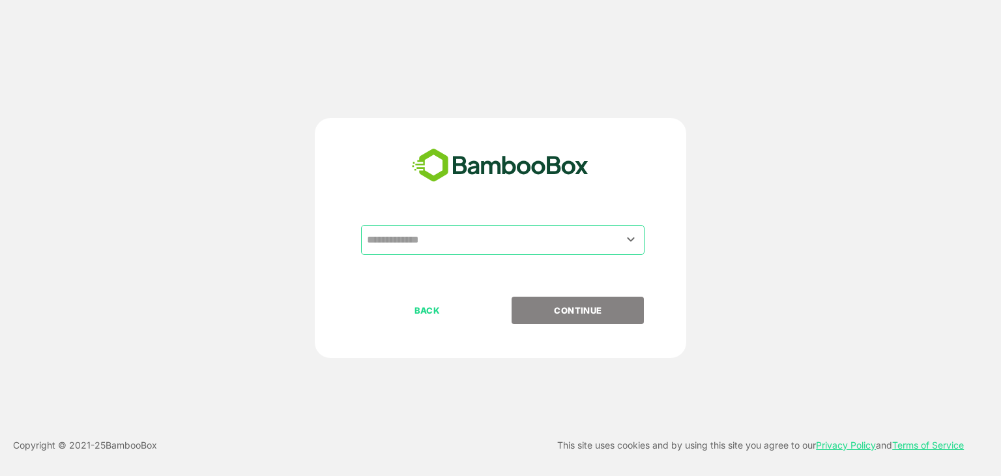
click at [459, 238] on input "text" at bounding box center [503, 239] width 278 height 25
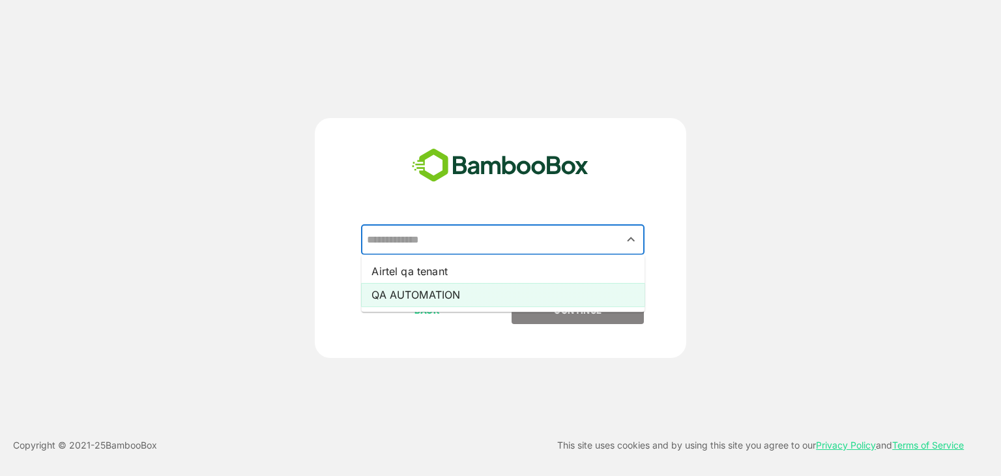
click at [438, 286] on li "QA AUTOMATION" at bounding box center [502, 294] width 283 height 23
type input "**********"
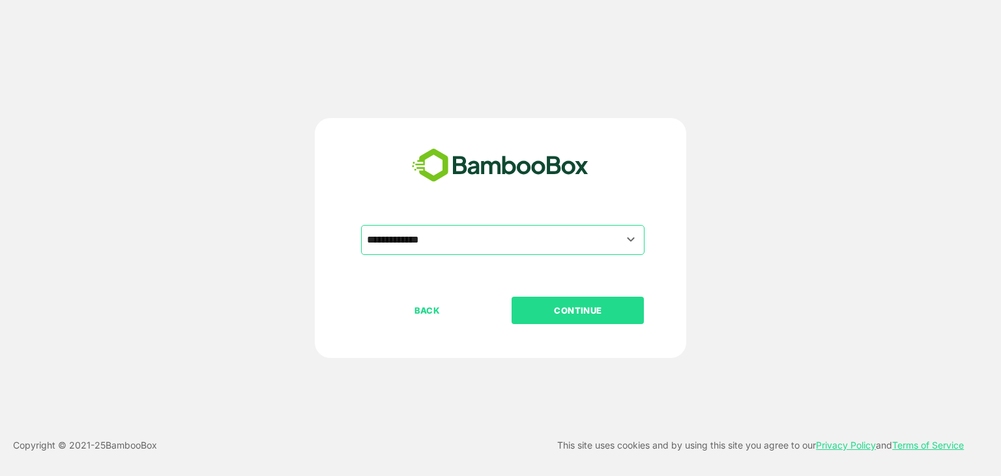
click at [584, 316] on p "CONTINUE" at bounding box center [578, 310] width 130 height 14
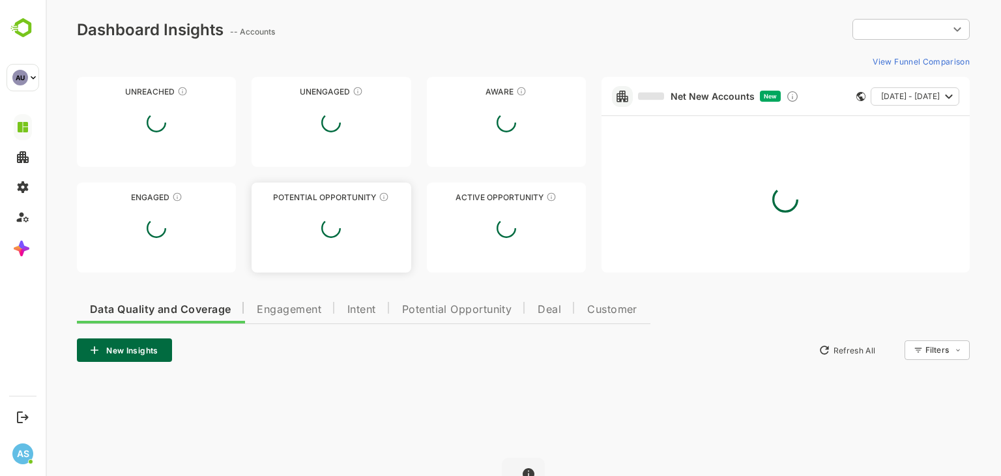
type input "**********"
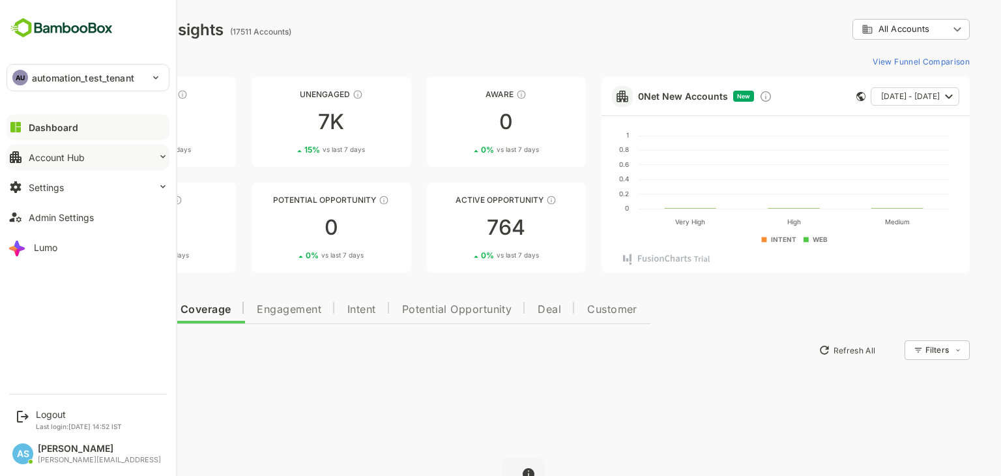
click at [72, 154] on div "Account Hub" at bounding box center [57, 157] width 56 height 11
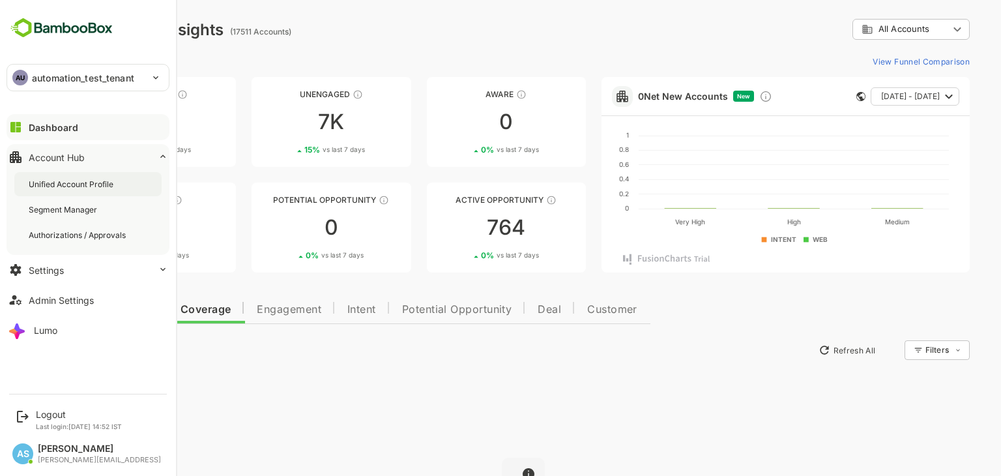
click at [94, 186] on div "Unified Account Profile" at bounding box center [72, 184] width 87 height 11
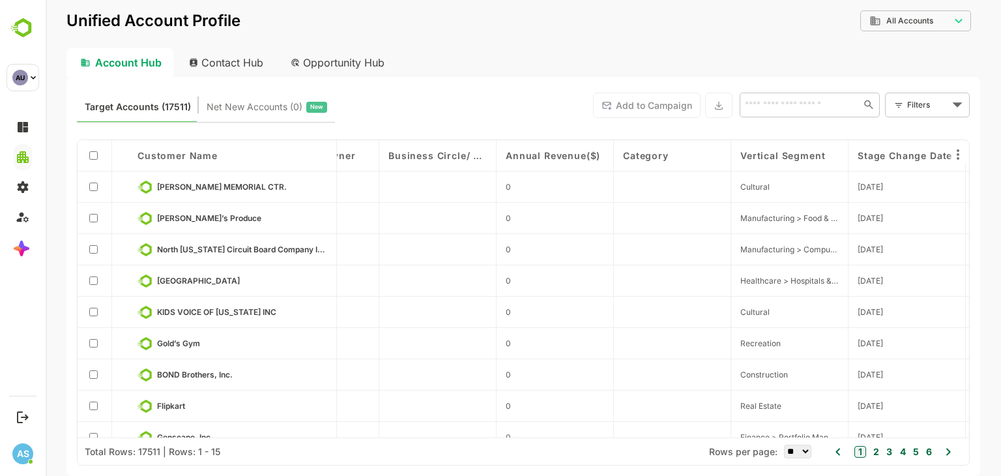
scroll to position [0, 2297]
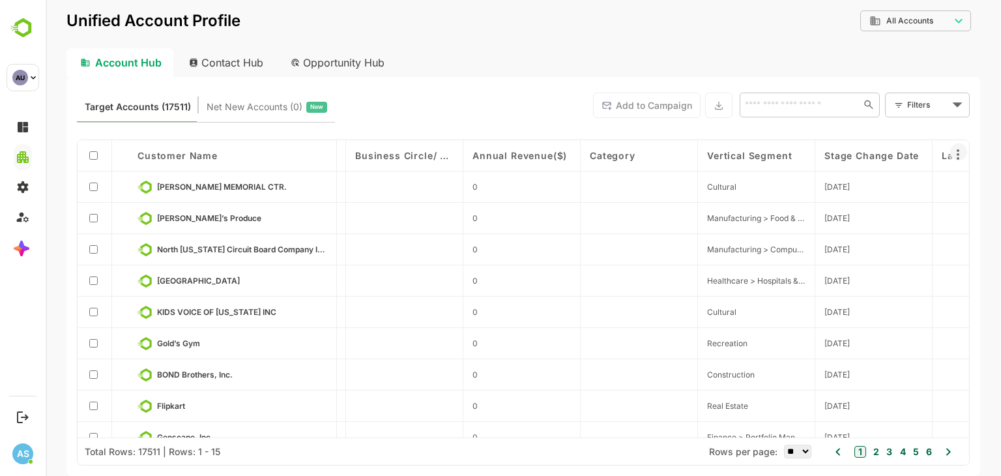
click at [959, 150] on icon at bounding box center [958, 155] width 16 height 16
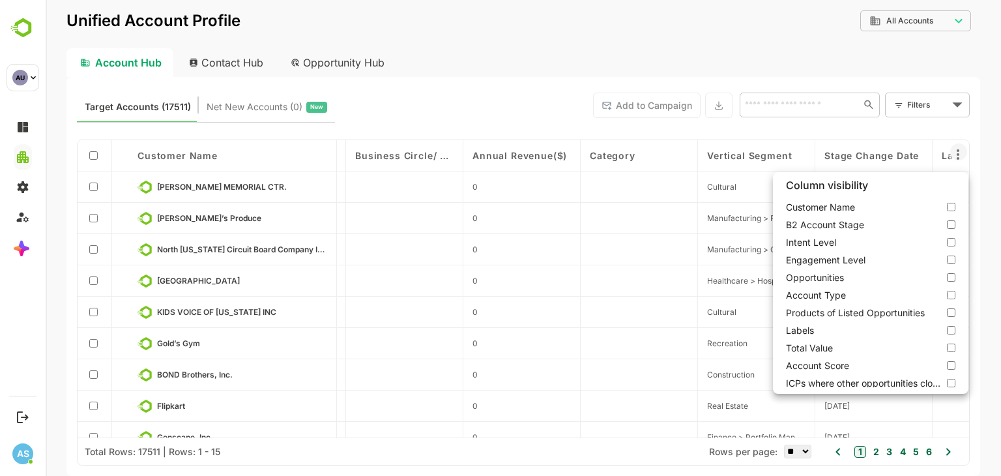
click at [251, 57] on div at bounding box center [523, 238] width 955 height 476
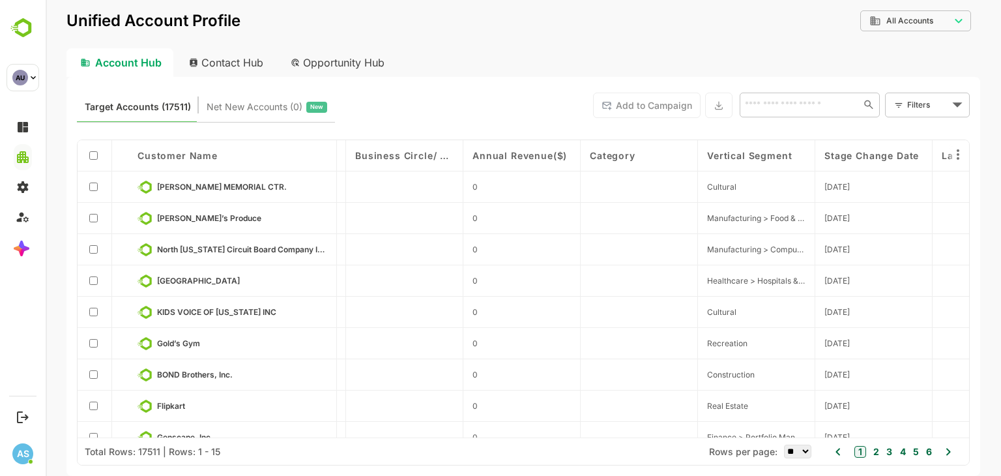
click at [251, 57] on div "Contact Hub" at bounding box center [227, 62] width 96 height 29
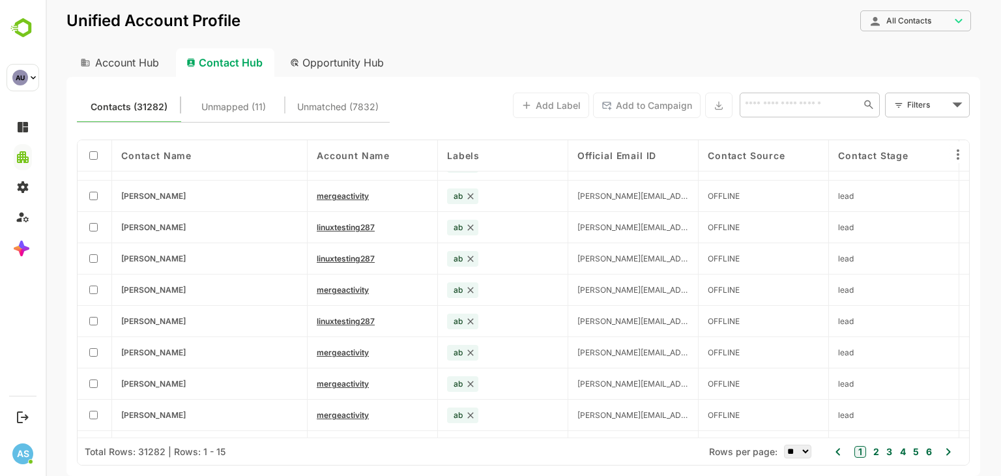
scroll to position [0, 0]
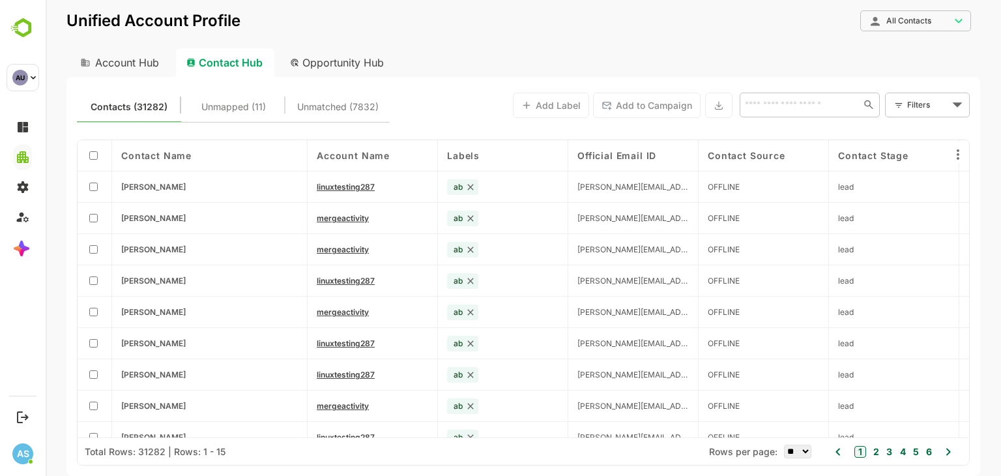
click at [508, 164] on div "Labels" at bounding box center [503, 155] width 130 height 31
click at [351, 67] on div "Opportunity Hub" at bounding box center [337, 62] width 116 height 29
type input "**********"
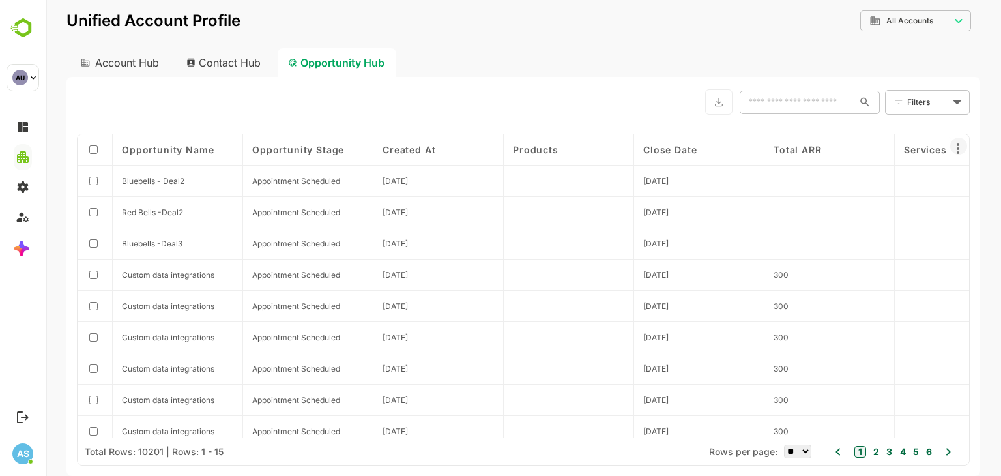
click at [961, 154] on icon at bounding box center [958, 149] width 16 height 16
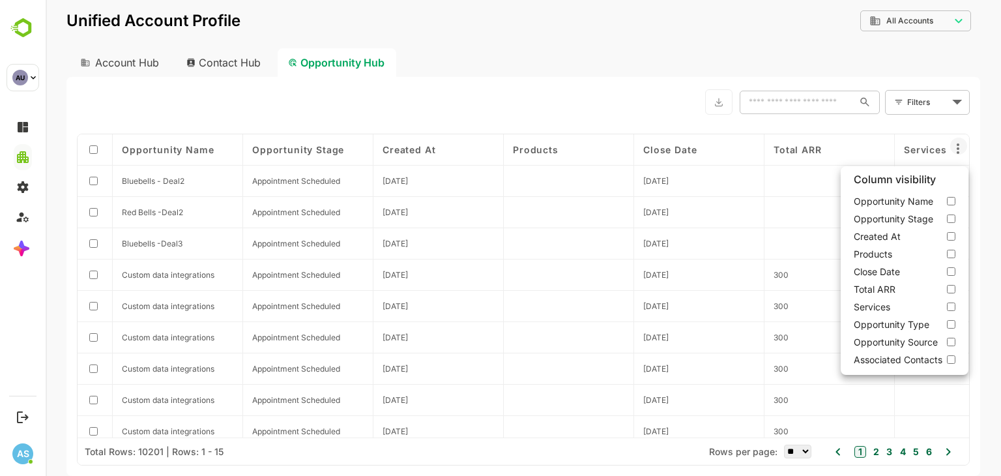
click at [605, 47] on div at bounding box center [523, 238] width 955 height 476
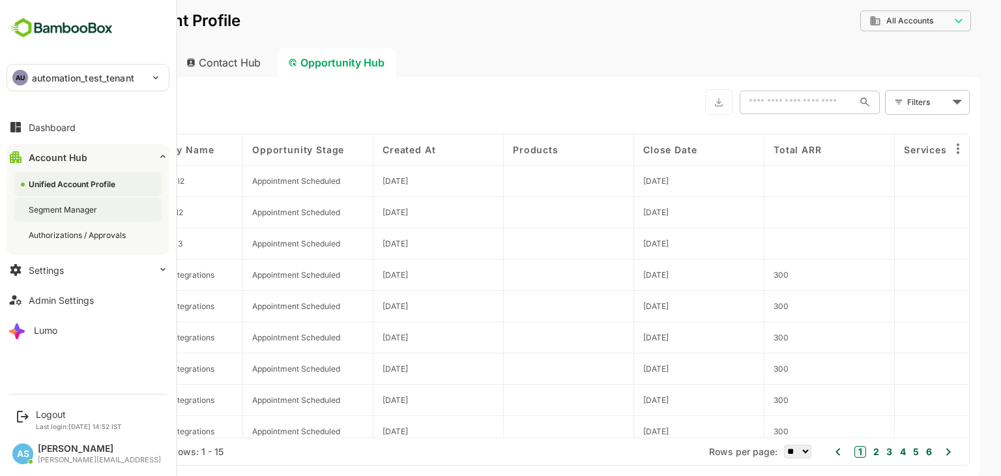
click at [65, 213] on div "Segment Manager" at bounding box center [64, 209] width 71 height 11
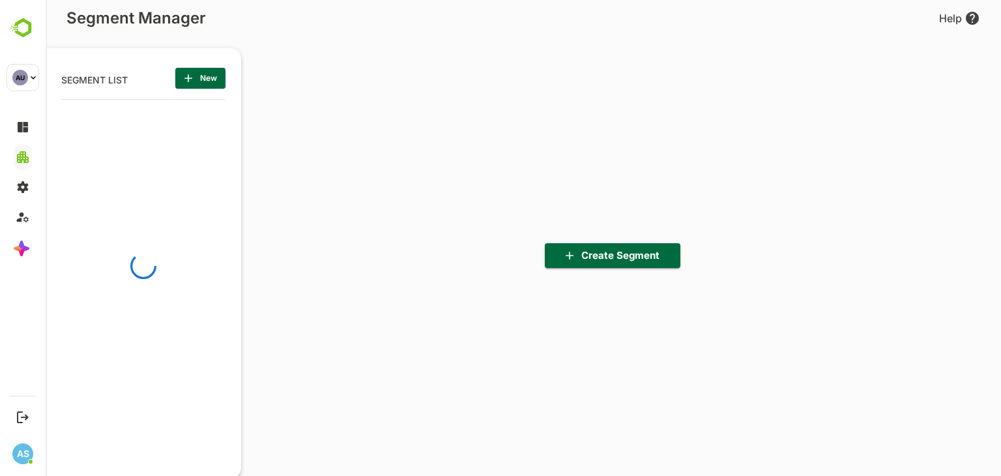
scroll to position [330, 161]
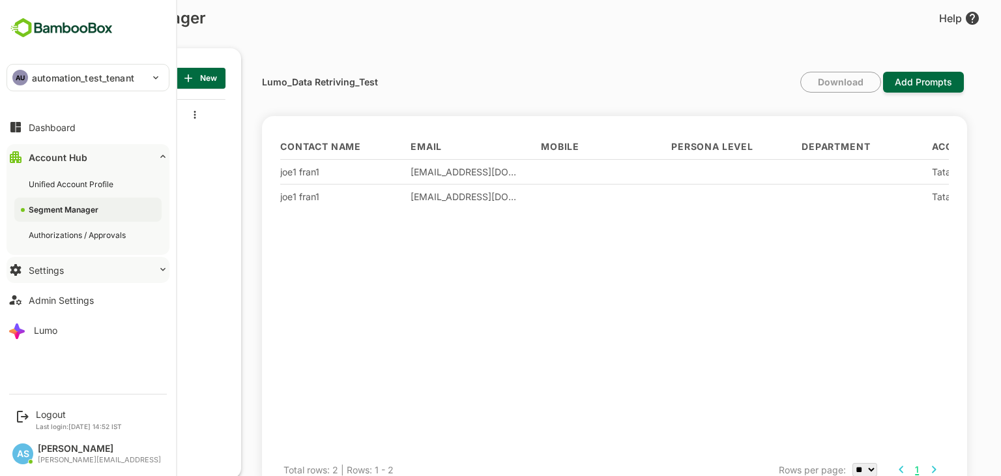
click at [68, 271] on button "Settings" at bounding box center [88, 270] width 163 height 26
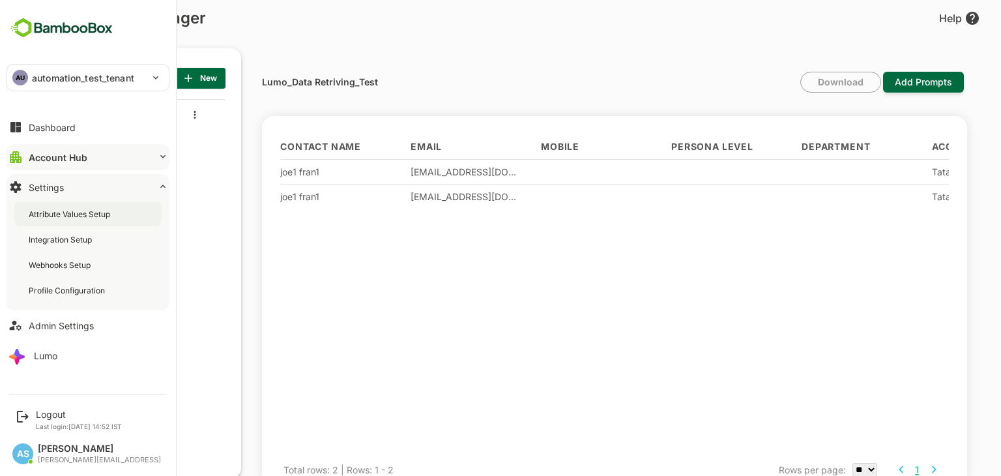
click at [79, 219] on div "Attribute Values Setup" at bounding box center [71, 213] width 84 height 11
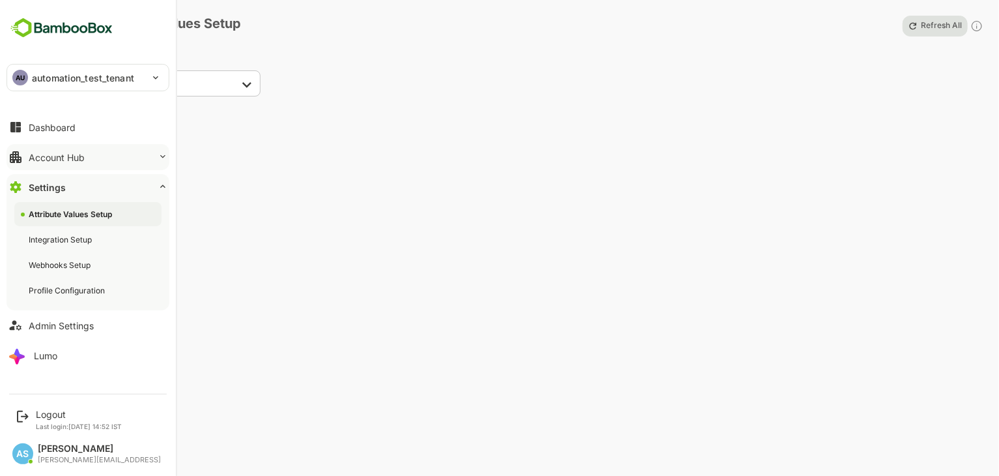
click at [89, 155] on button "Account Hub" at bounding box center [88, 157] width 163 height 26
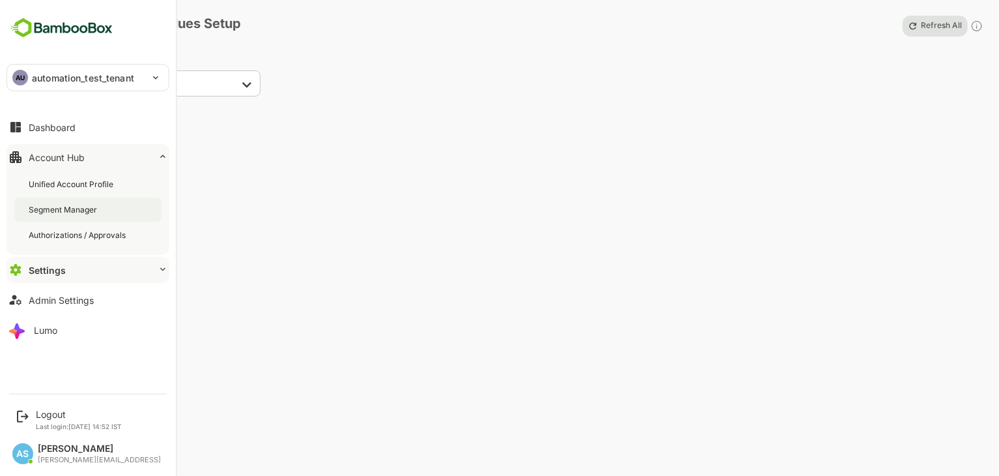
click at [91, 208] on div "Segment Manager" at bounding box center [64, 209] width 71 height 11
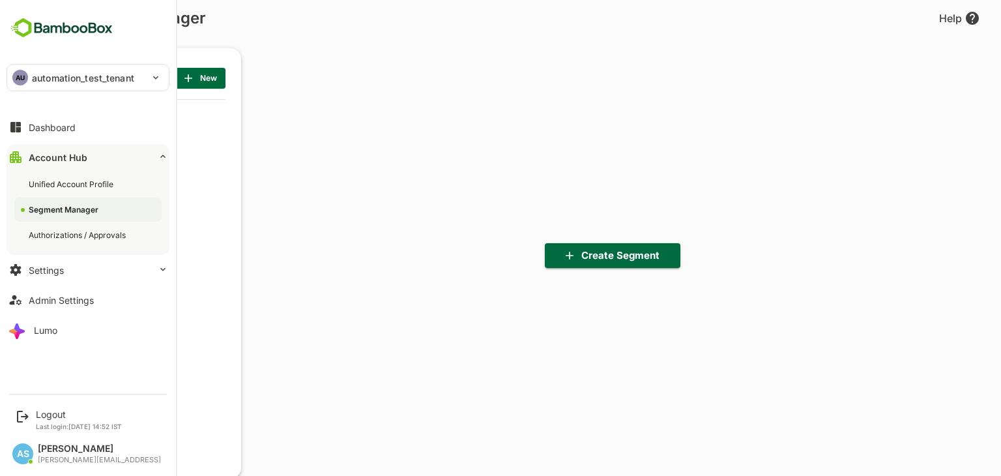
scroll to position [330, 161]
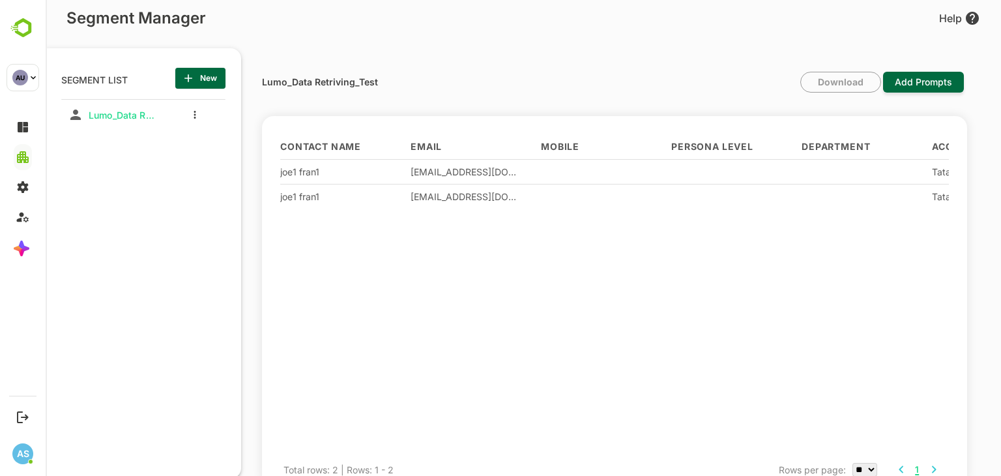
click at [402, 268] on div at bounding box center [345, 330] width 130 height 244
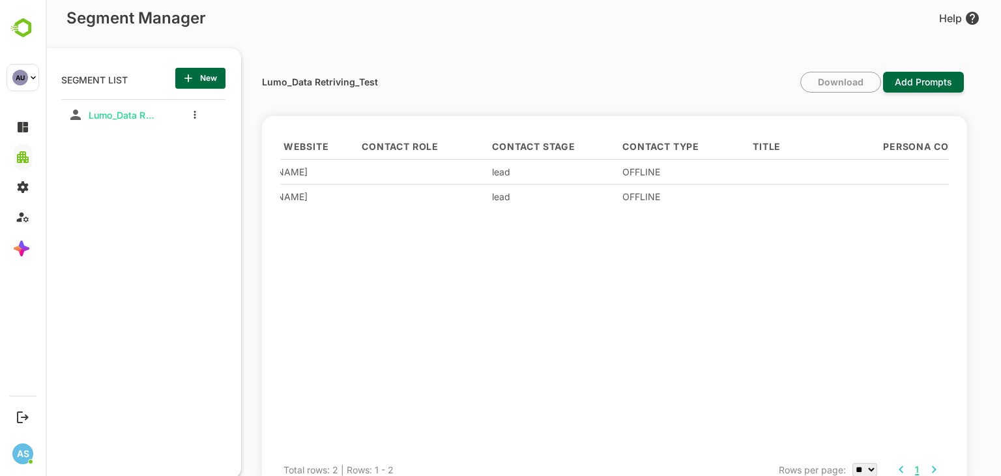
scroll to position [0, 774]
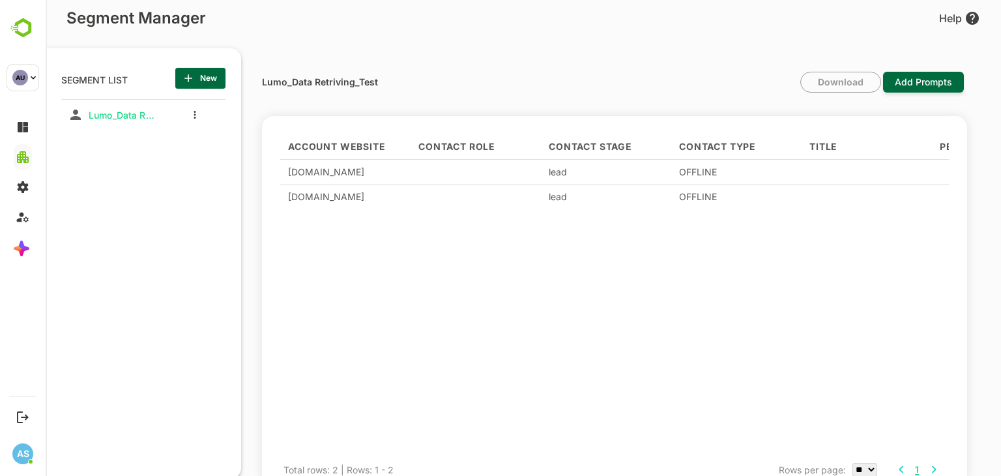
click at [485, 152] on div "Contact Role" at bounding box center [483, 146] width 130 height 25
click at [485, 152] on div "Contact Role ↑" at bounding box center [483, 146] width 130 height 25
click at [623, 143] on span "Contact Stage" at bounding box center [590, 147] width 83 height 8
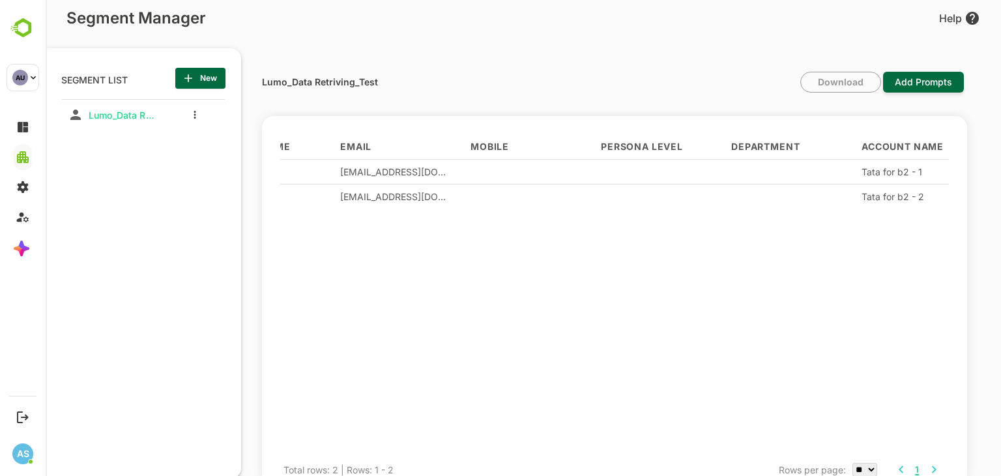
scroll to position [0, 0]
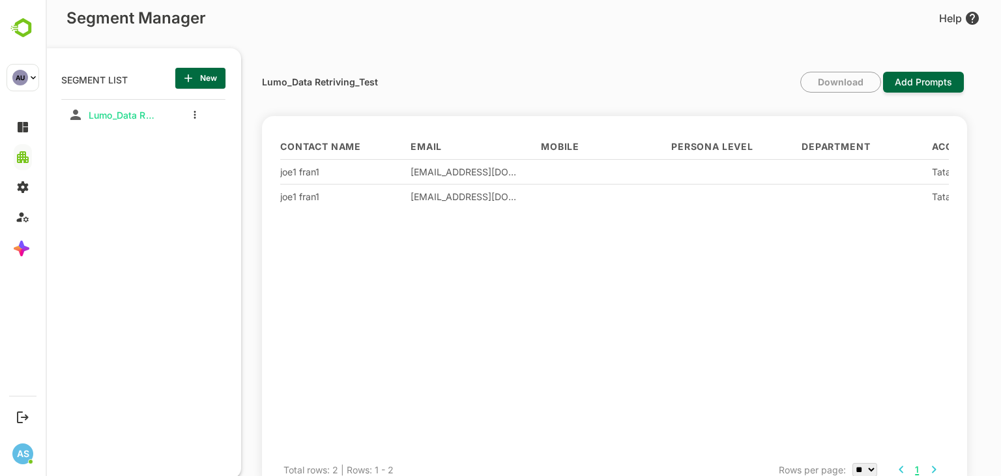
click at [341, 149] on span "Contact Name" at bounding box center [320, 147] width 81 height 8
click at [425, 151] on div "Email" at bounding box center [475, 146] width 130 height 25
click at [562, 152] on div "Mobile" at bounding box center [606, 146] width 130 height 25
click at [693, 152] on div "Persona Level" at bounding box center [736, 146] width 130 height 25
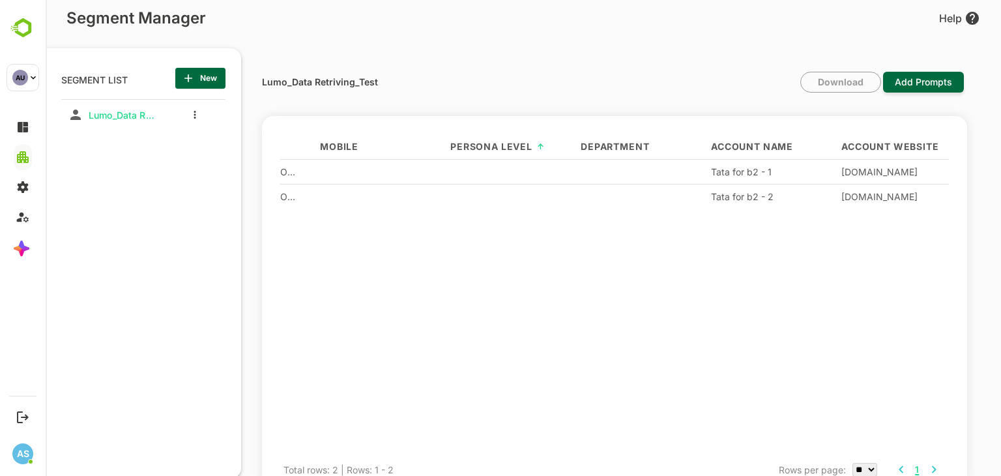
scroll to position [0, 222]
click at [631, 152] on div "Department" at bounding box center [645, 146] width 130 height 25
click at [735, 146] on span "Account Name" at bounding box center [751, 147] width 82 height 8
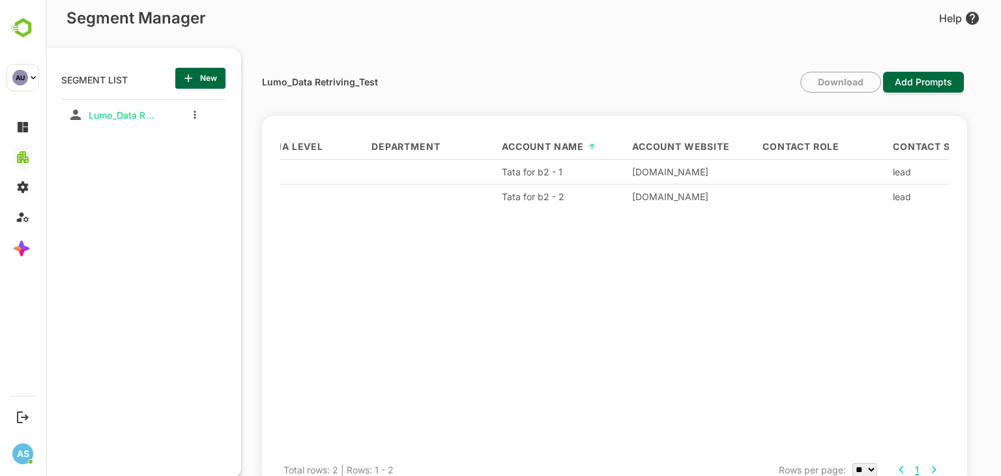
scroll to position [0, 448]
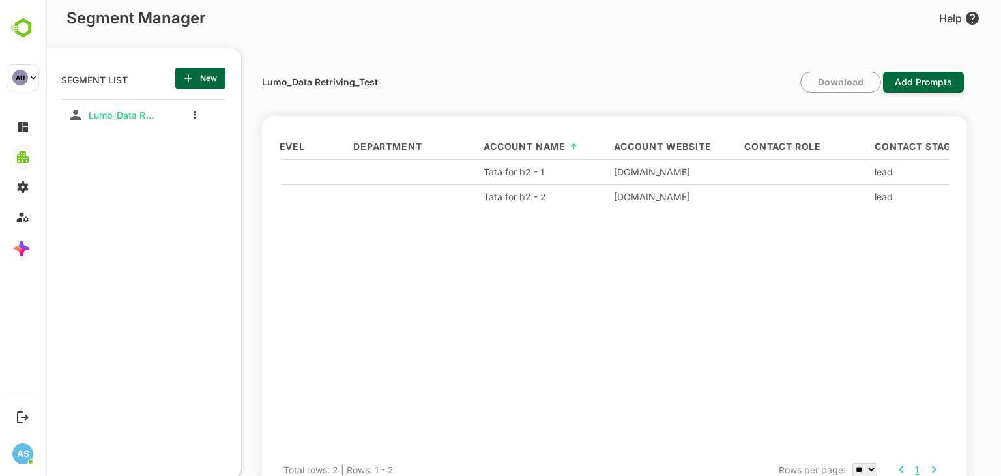
click at [693, 147] on span "Account Website" at bounding box center [663, 147] width 98 height 8
click at [774, 149] on span "Contact Role" at bounding box center [782, 147] width 77 height 8
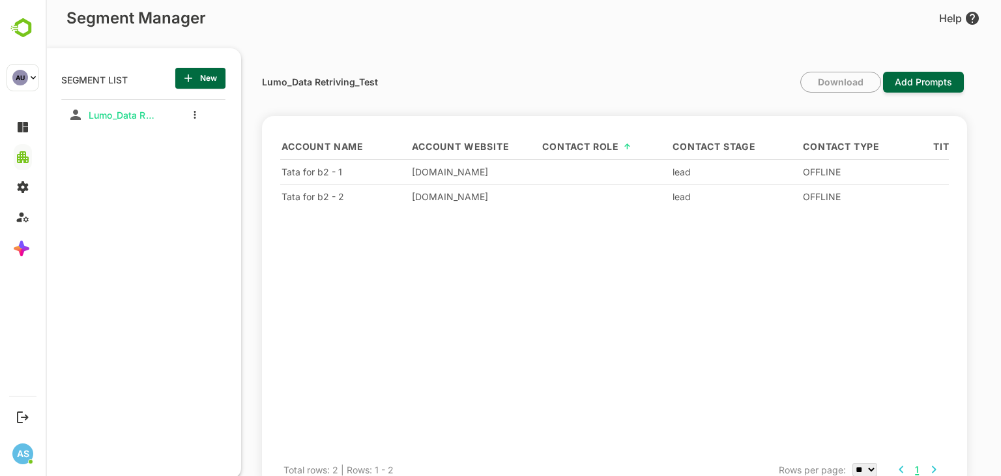
scroll to position [0, 651]
click at [745, 149] on span "Contact Stage" at bounding box center [712, 147] width 83 height 8
click at [827, 150] on span "Contact Type" at bounding box center [839, 147] width 77 height 8
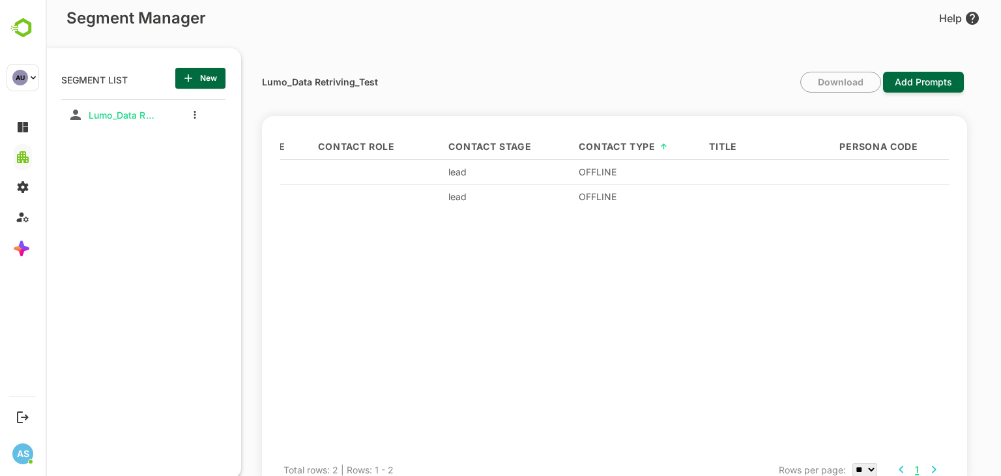
scroll to position [0, 877]
click at [733, 150] on div "Title" at bounding box center [771, 146] width 130 height 25
click at [867, 157] on div "Persona Code" at bounding box center [902, 146] width 130 height 25
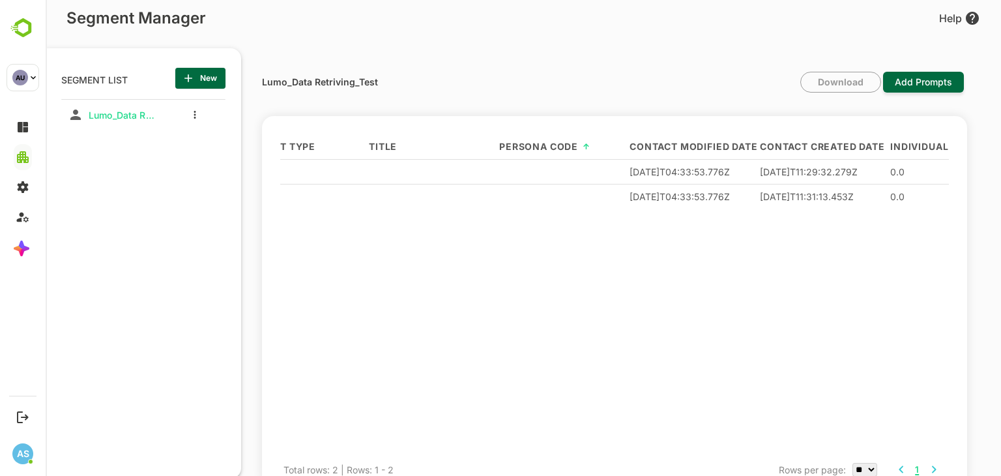
scroll to position [0, 1214]
click at [748, 151] on div "Contact Modified Date" at bounding box center [694, 146] width 130 height 25
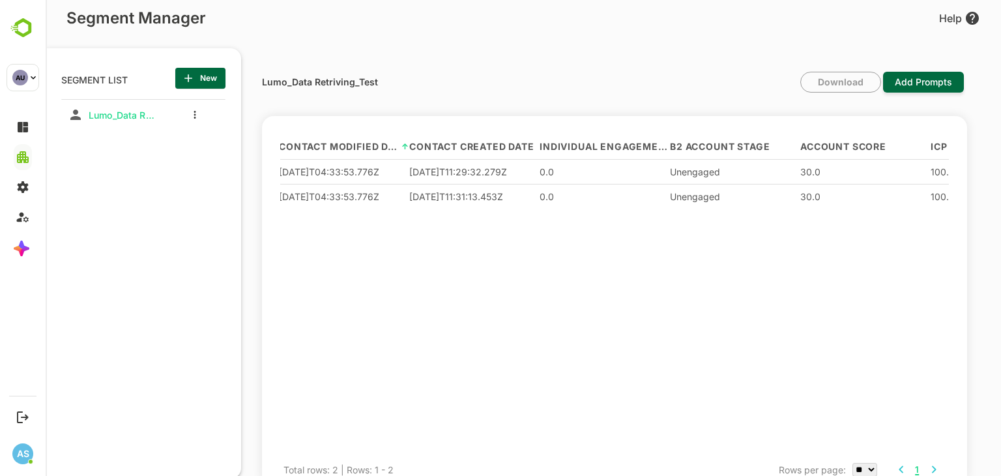
scroll to position [0, 1566]
click at [435, 154] on div "Contact Created Date" at bounding box center [473, 146] width 130 height 25
click at [586, 153] on div "Individual Engagement Score" at bounding box center [604, 146] width 130 height 25
click at [704, 143] on span "B2 Account Stage" at bounding box center [719, 147] width 100 height 8
click at [829, 150] on span "Account Score" at bounding box center [842, 147] width 86 height 8
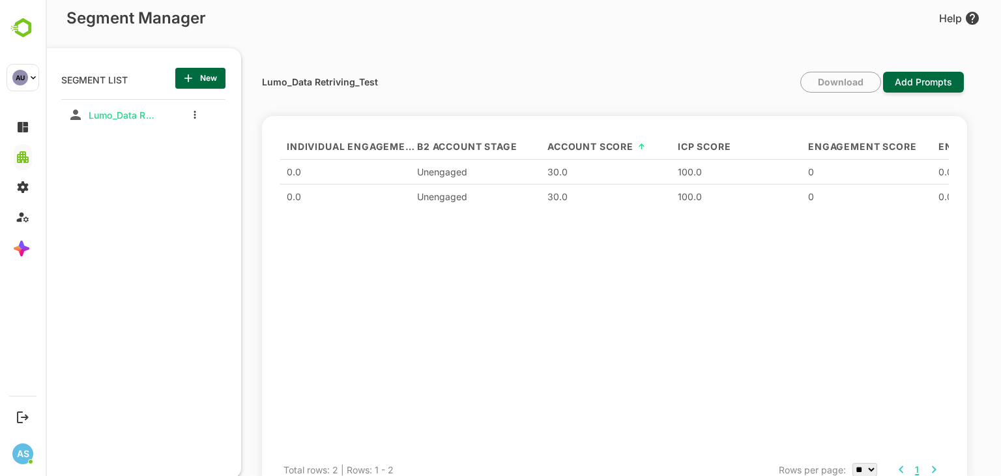
scroll to position [0, 1826]
click at [708, 150] on div "ICP Score" at bounding box center [734, 146] width 130 height 25
click at [834, 146] on span "Engagement Score" at bounding box center [853, 147] width 108 height 8
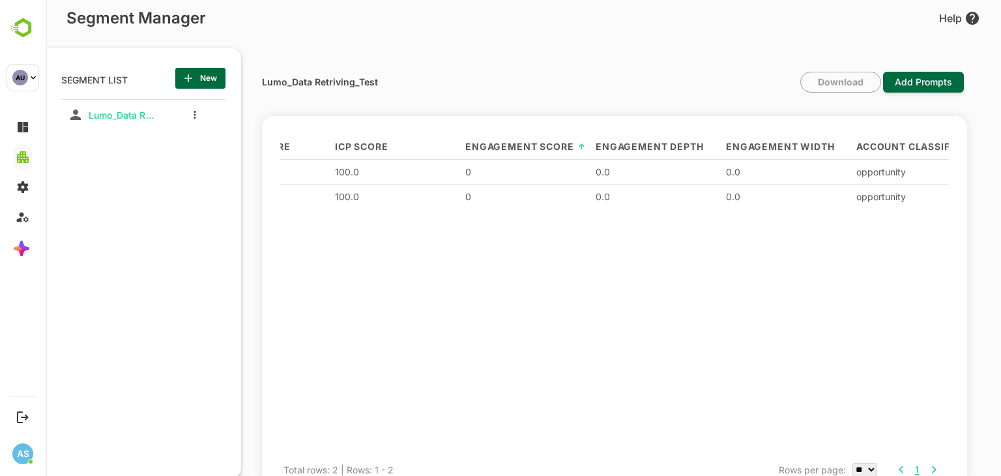
scroll to position [0, 2165]
click at [675, 144] on span "Engagement Depth" at bounding box center [644, 147] width 107 height 8
click at [765, 147] on span "Engagement Width" at bounding box center [775, 147] width 108 height 8
click at [894, 149] on span "Account Classification" at bounding box center [916, 147] width 130 height 8
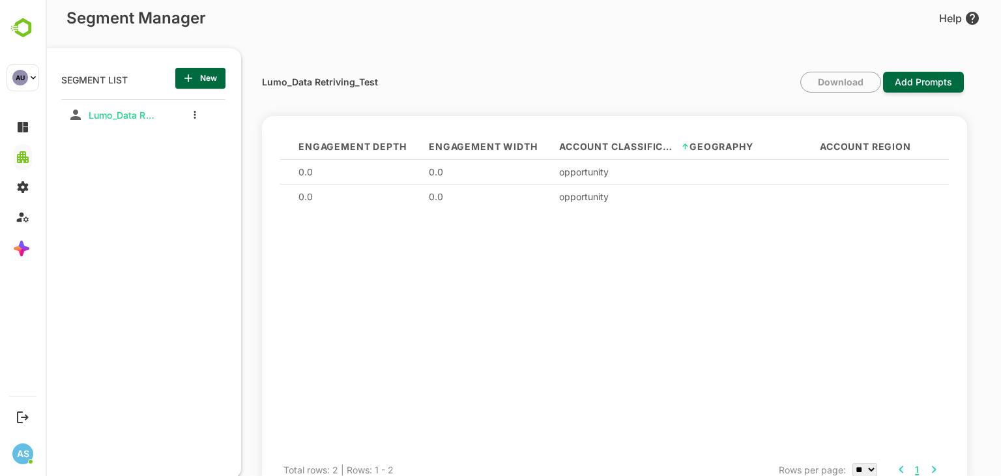
scroll to position [0, 2473]
click at [728, 144] on span "Geography" at bounding box center [706, 147] width 64 height 8
click at [831, 149] on span "Account Region" at bounding box center [849, 147] width 91 height 8
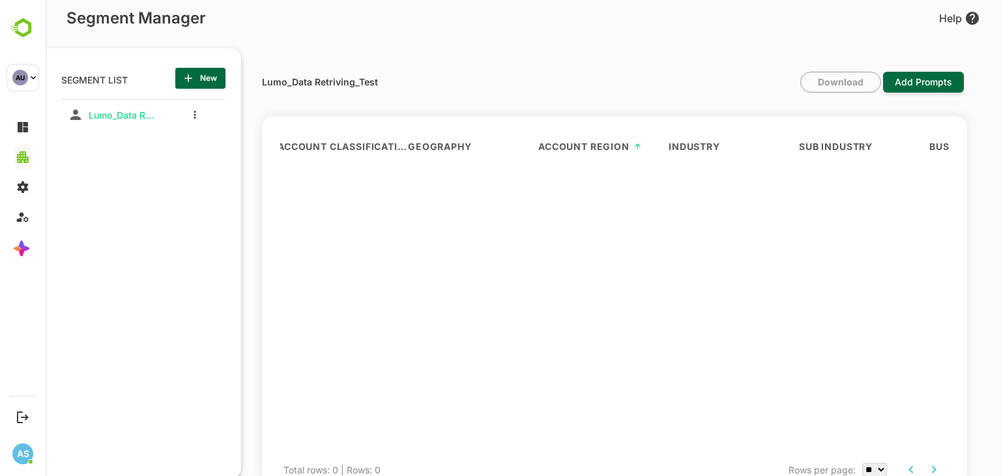
scroll to position [0, 2752]
click at [684, 147] on span "Industry" at bounding box center [680, 147] width 51 height 8
click at [809, 150] on span "Sub Industry" at bounding box center [823, 147] width 74 height 8
click at [920, 144] on span "Business Format" at bounding box center [963, 147] width 94 height 8
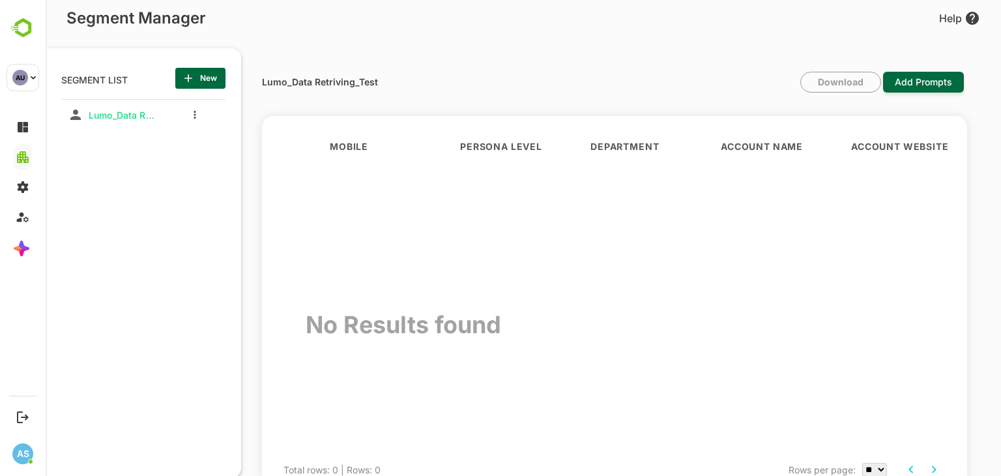
scroll to position [0, 0]
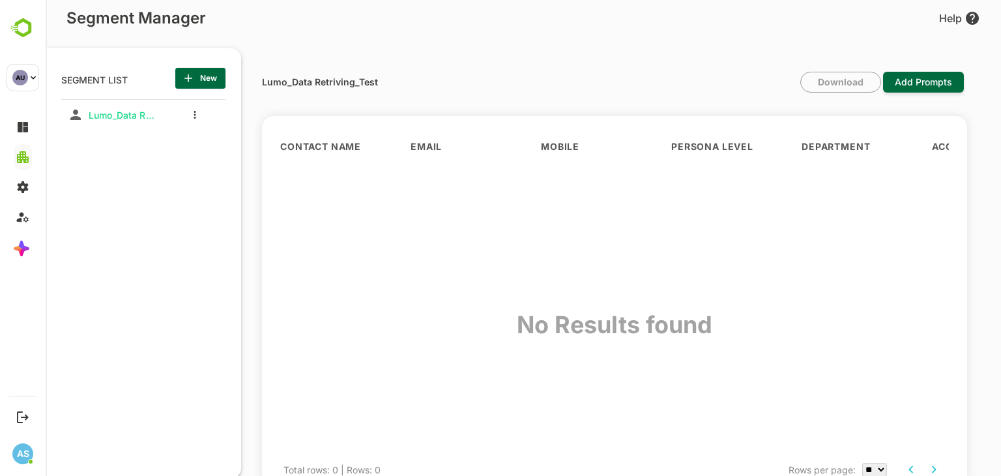
click at [422, 149] on span "Email" at bounding box center [425, 147] width 31 height 8
